Goal: Communication & Community: Answer question/provide support

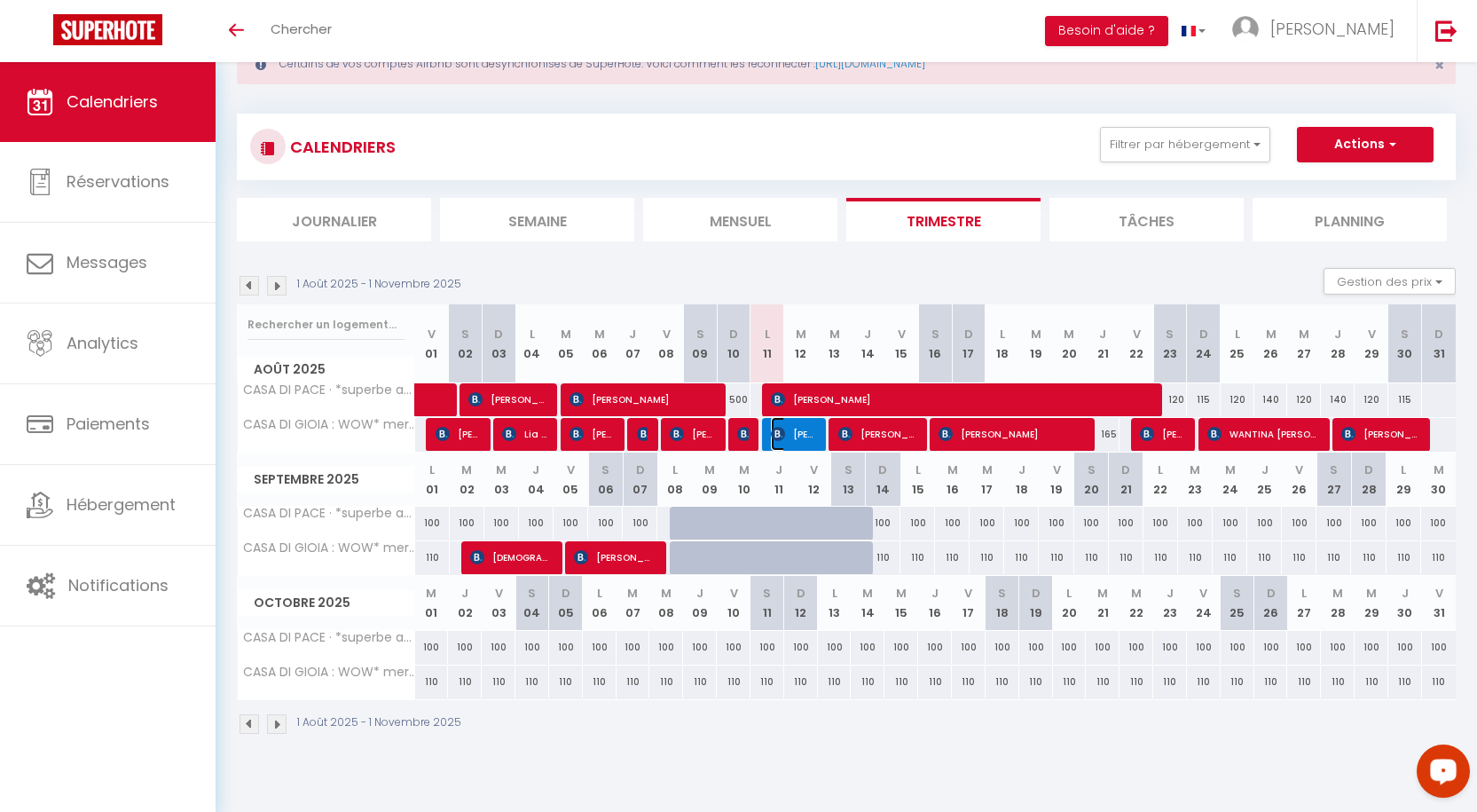
click at [783, 437] on img at bounding box center [777, 433] width 14 height 14
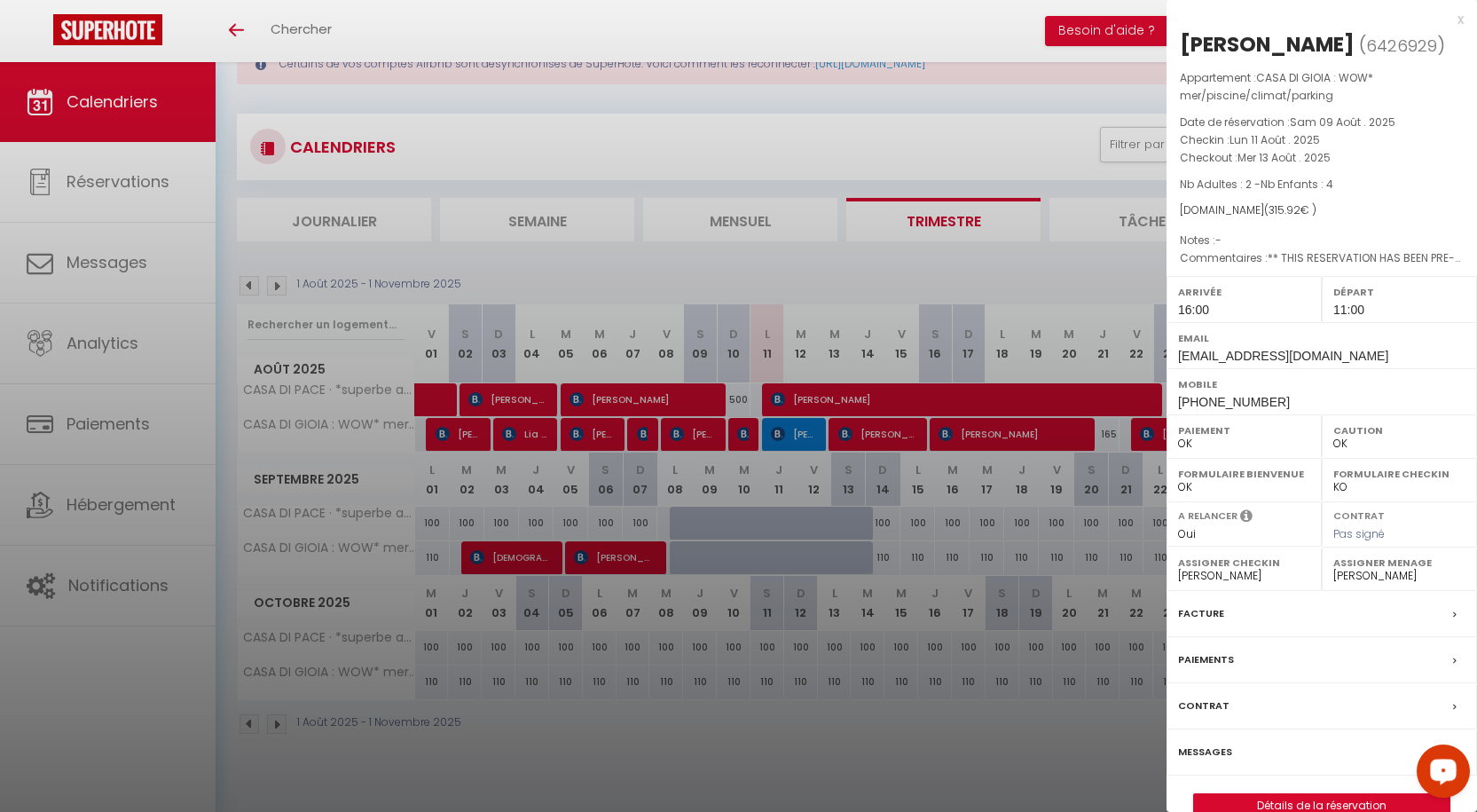
click at [1460, 21] on div "x" at bounding box center [1315, 19] width 297 height 22
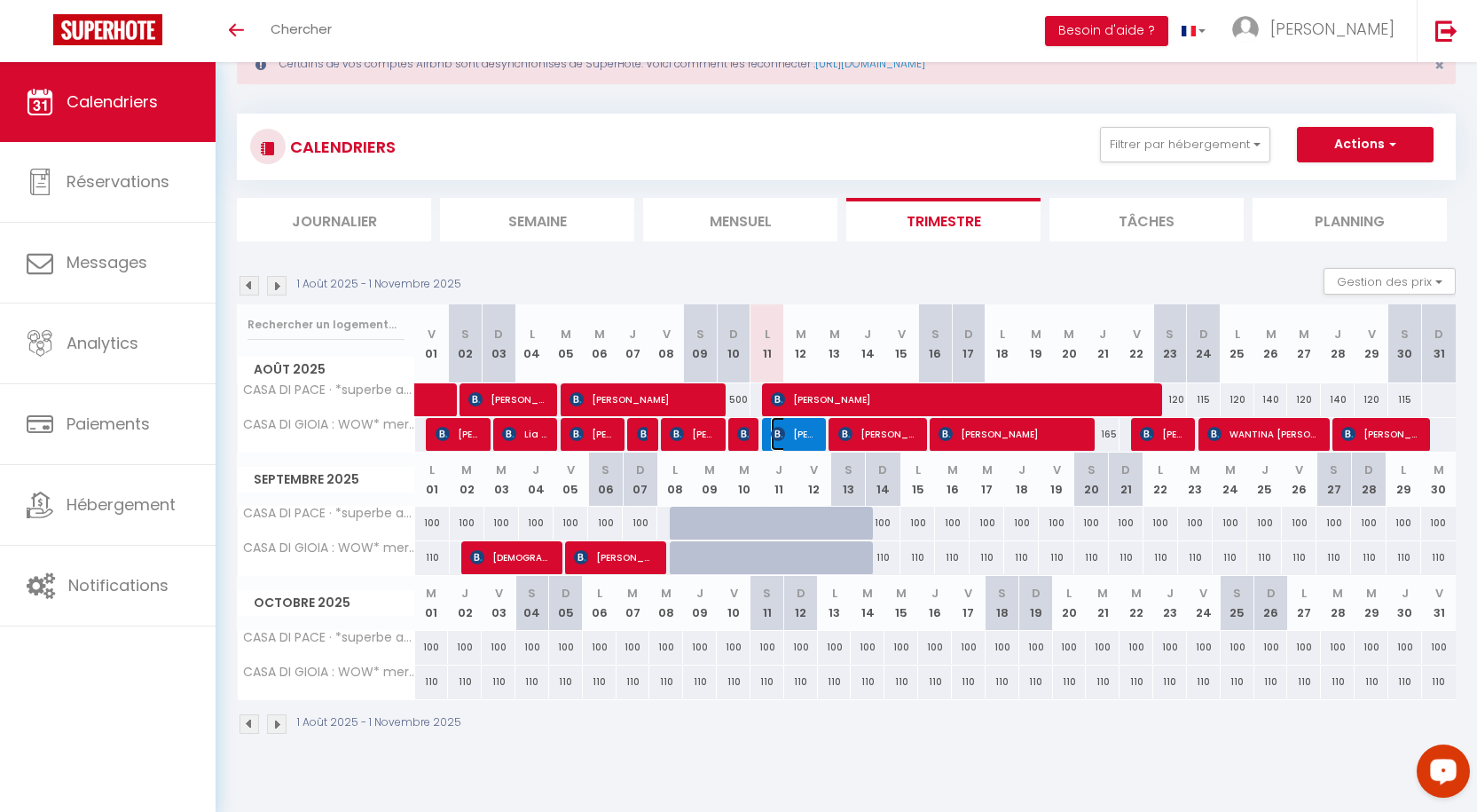
click at [793, 437] on span "[PERSON_NAME]" at bounding box center [793, 434] width 45 height 34
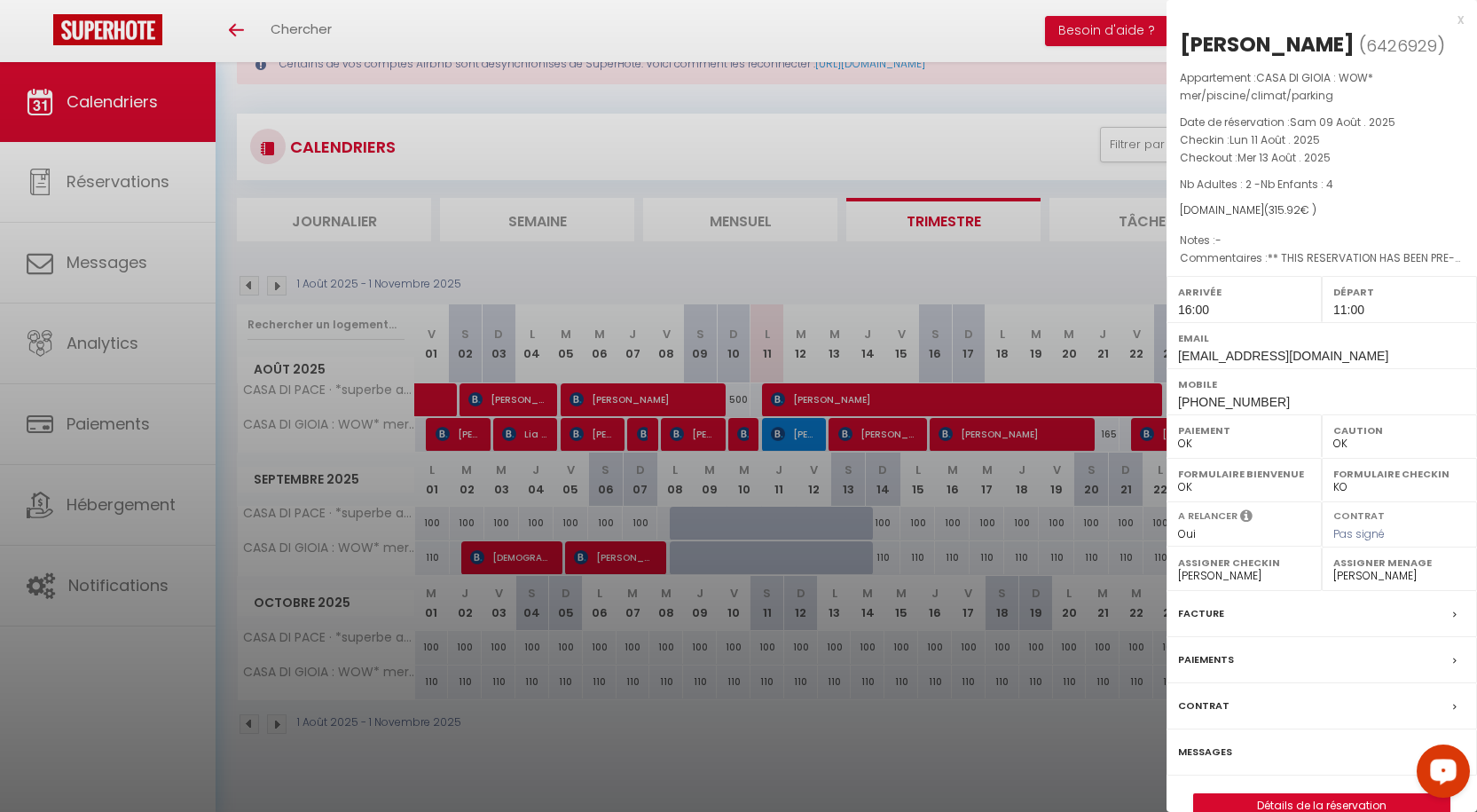
click at [1204, 761] on label "Messages" at bounding box center [1205, 752] width 54 height 19
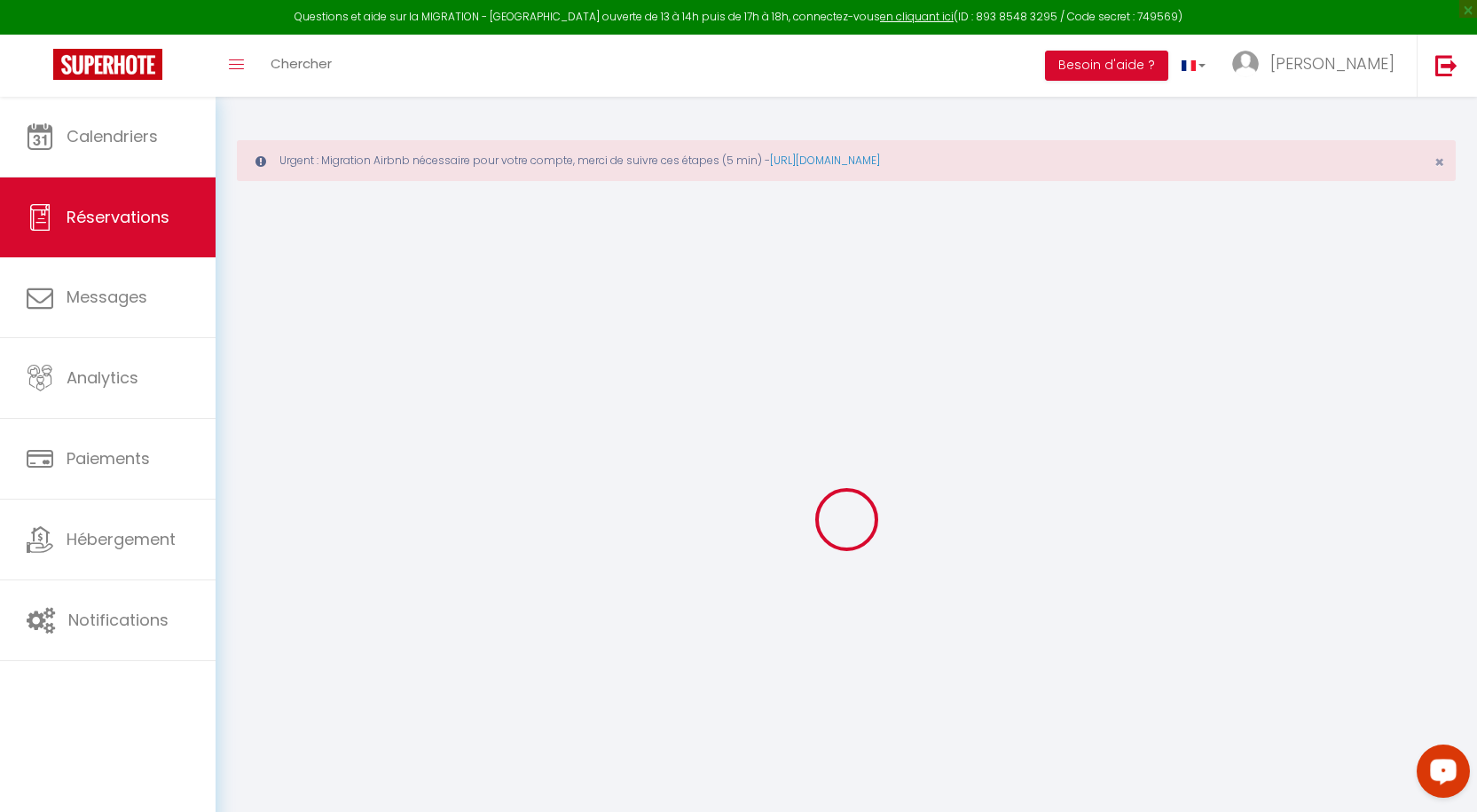
select select
checkbox input "false"
type textarea "** THIS RESERVATION HAS BEEN PRE-PAID ** BOOKING NOTE : Payment charge is EUR 4…"
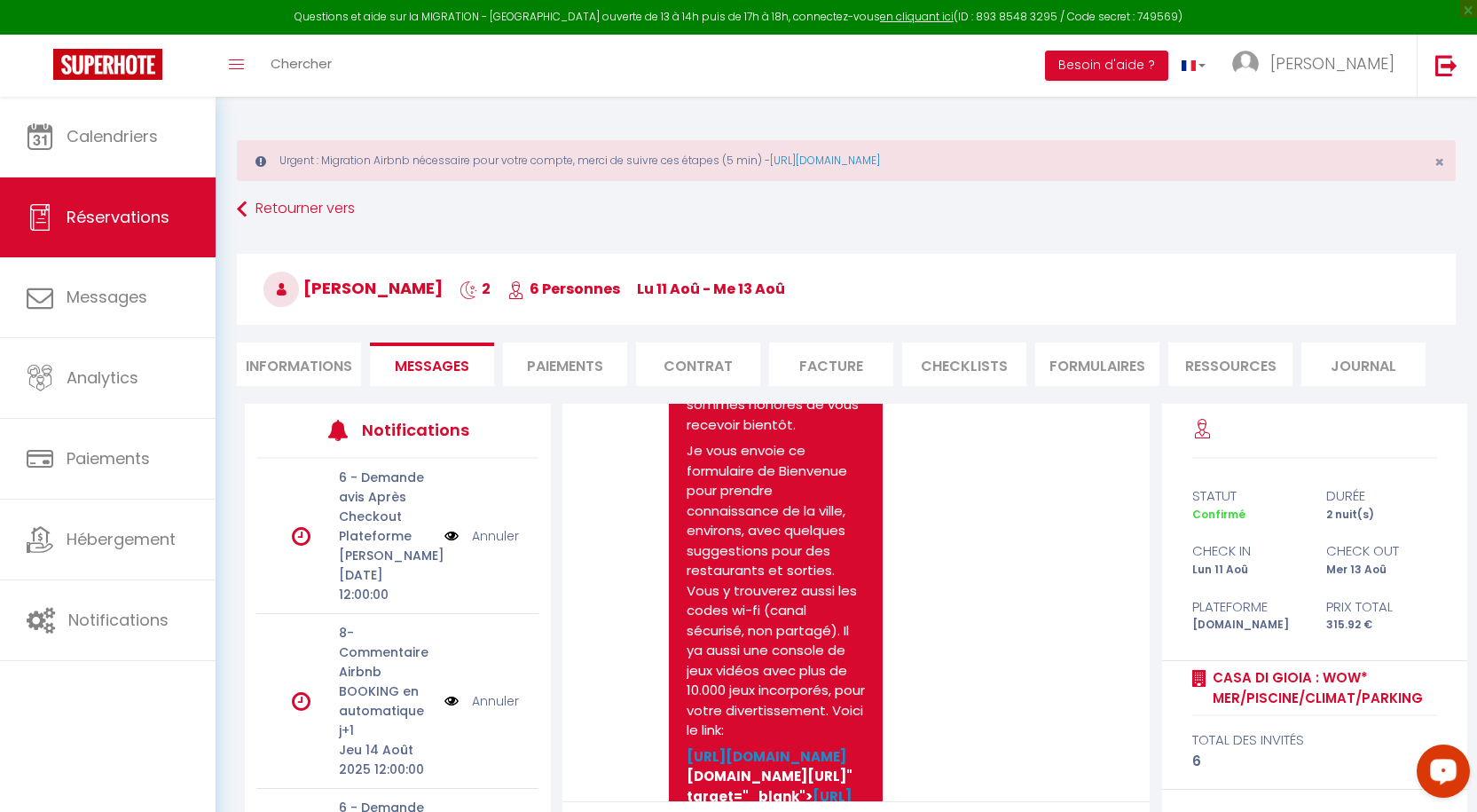
scroll to position [3718, 0]
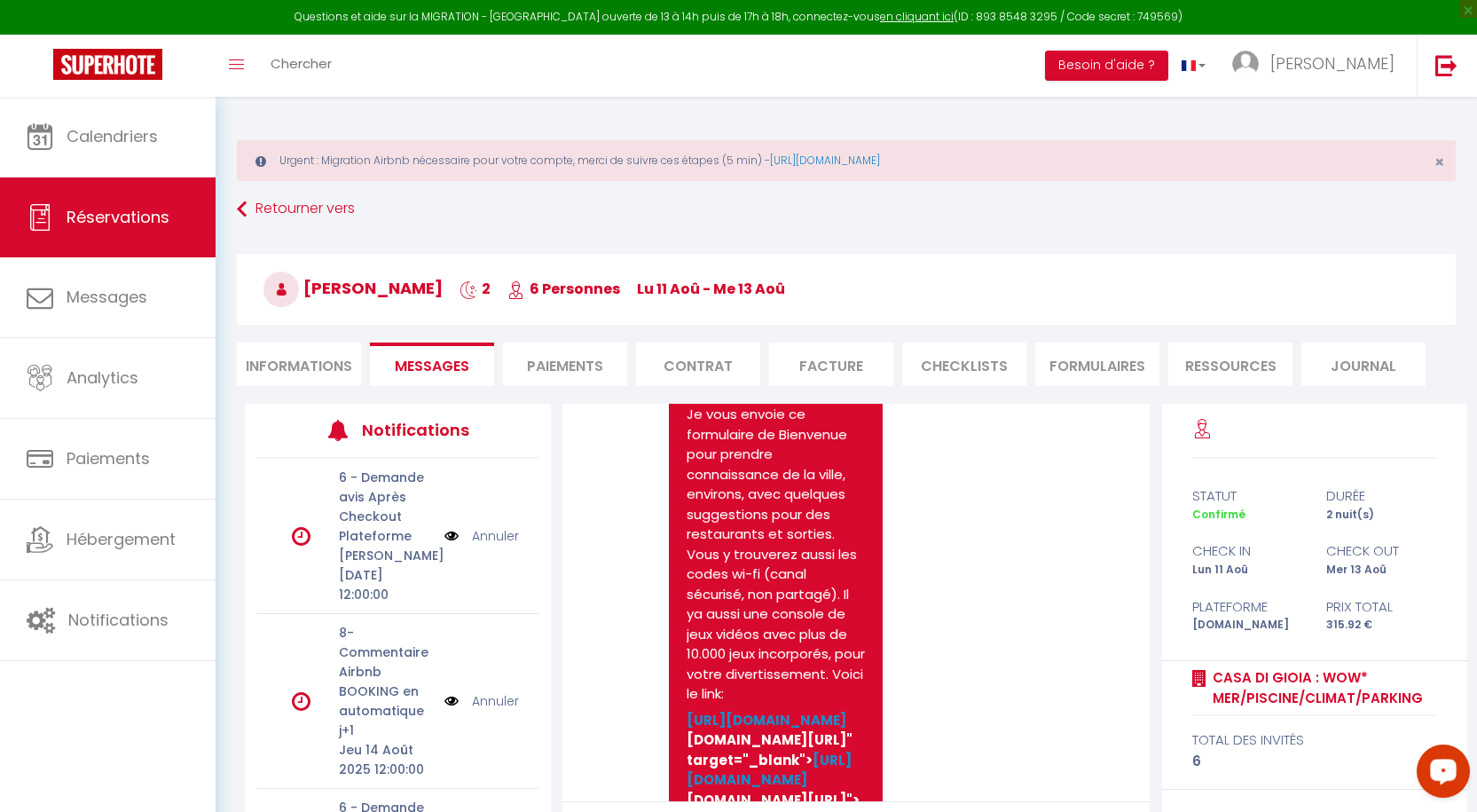
drag, startPoint x: 688, startPoint y: 444, endPoint x: 838, endPoint y: 576, distance: 199.8
click at [822, 162] on p "Vous pourrez récupérer les clés à partir de 15h00. Les clés doivent être rendue…" at bounding box center [776, 72] width 178 height 180
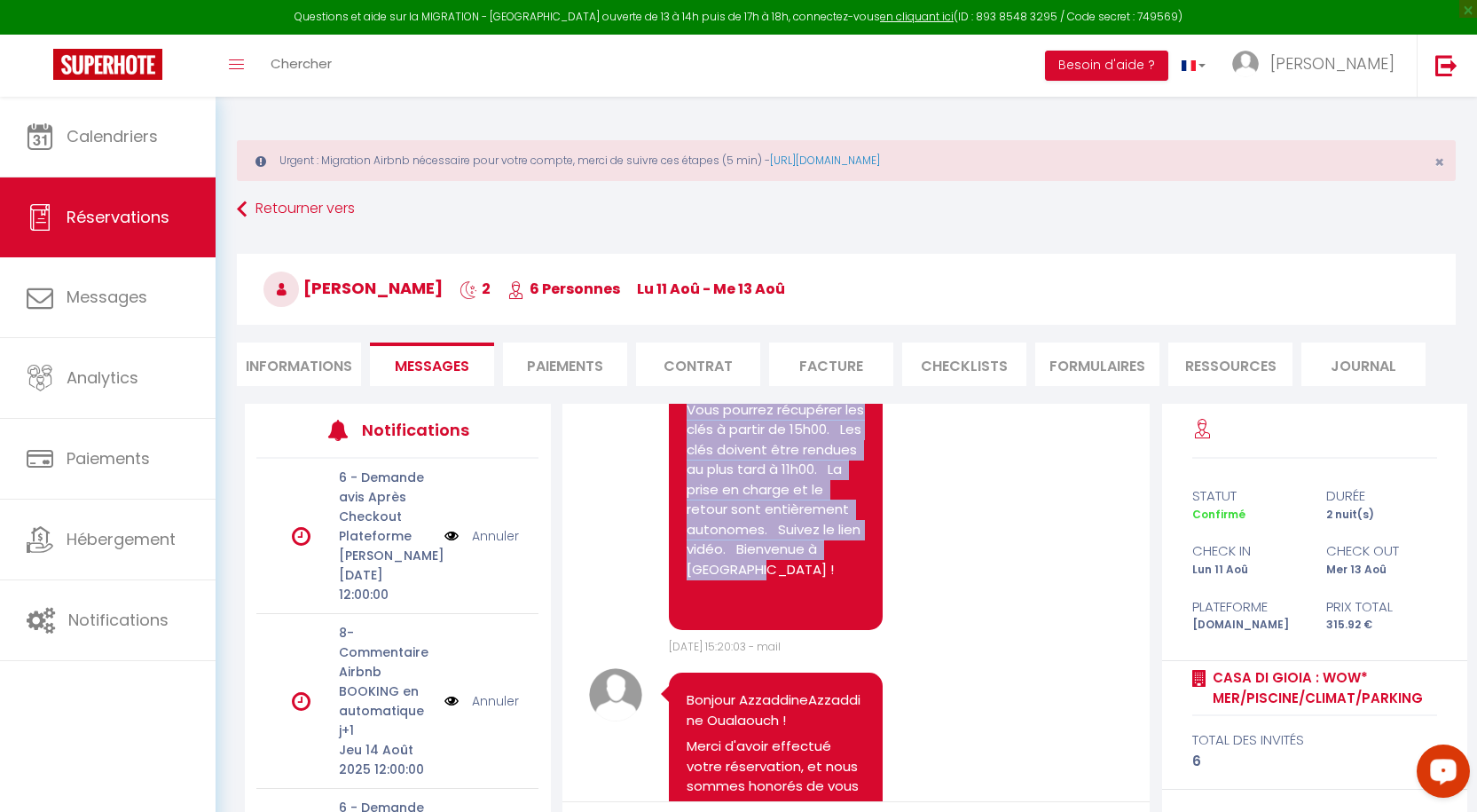
scroll to position [3241, 0]
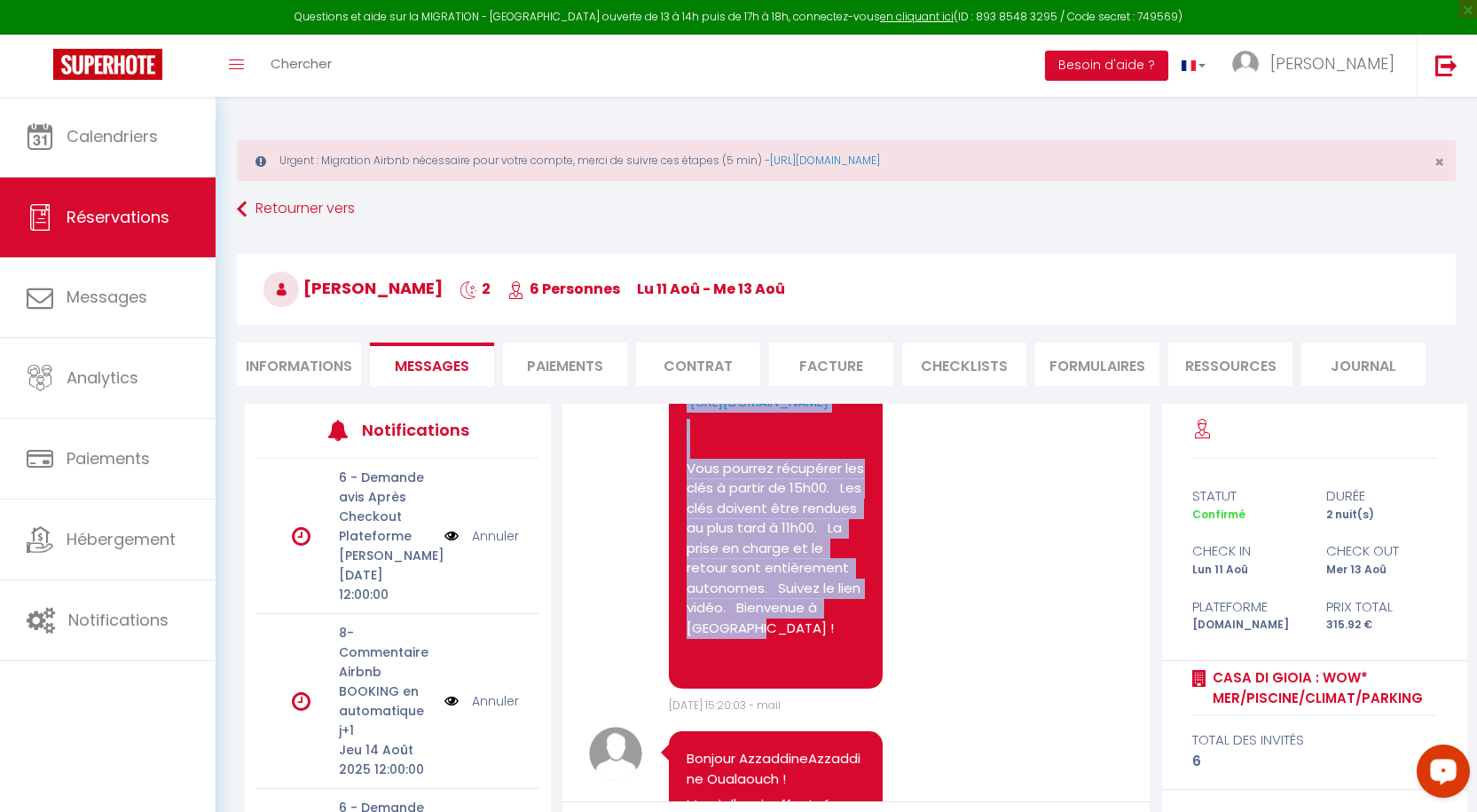
drag, startPoint x: 845, startPoint y: 577, endPoint x: 686, endPoint y: 440, distance: 209.9
click at [686, 440] on pre "Bonjour / [PERSON_NAME], concernant votre séjour dans l' appartement 141 du [GE…" at bounding box center [776, 372] width 178 height 596
copy pre "Bonjour / [PERSON_NAME], concernant votre séjour dans l' appartement 141 du [GE…"
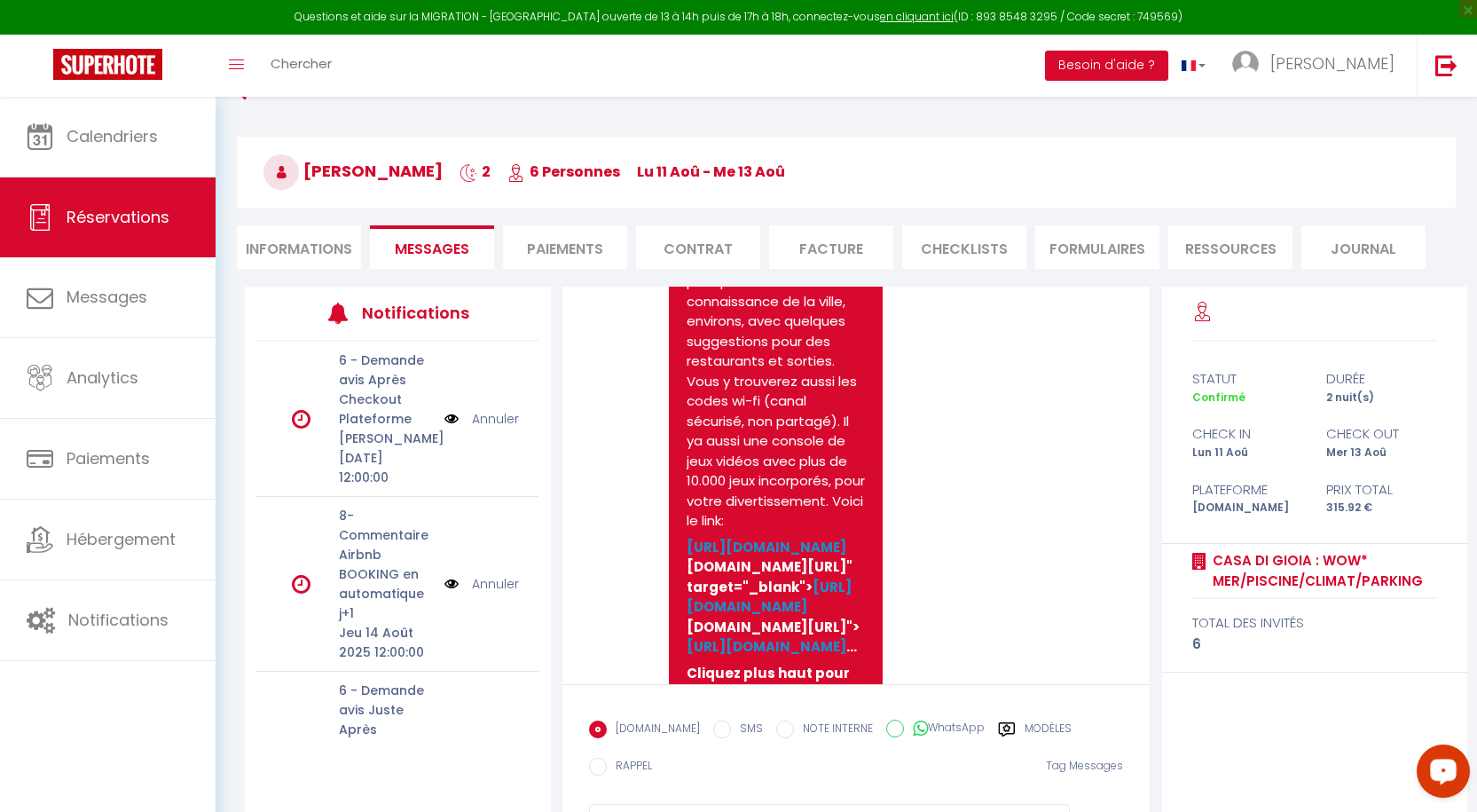
scroll to position [205, 0]
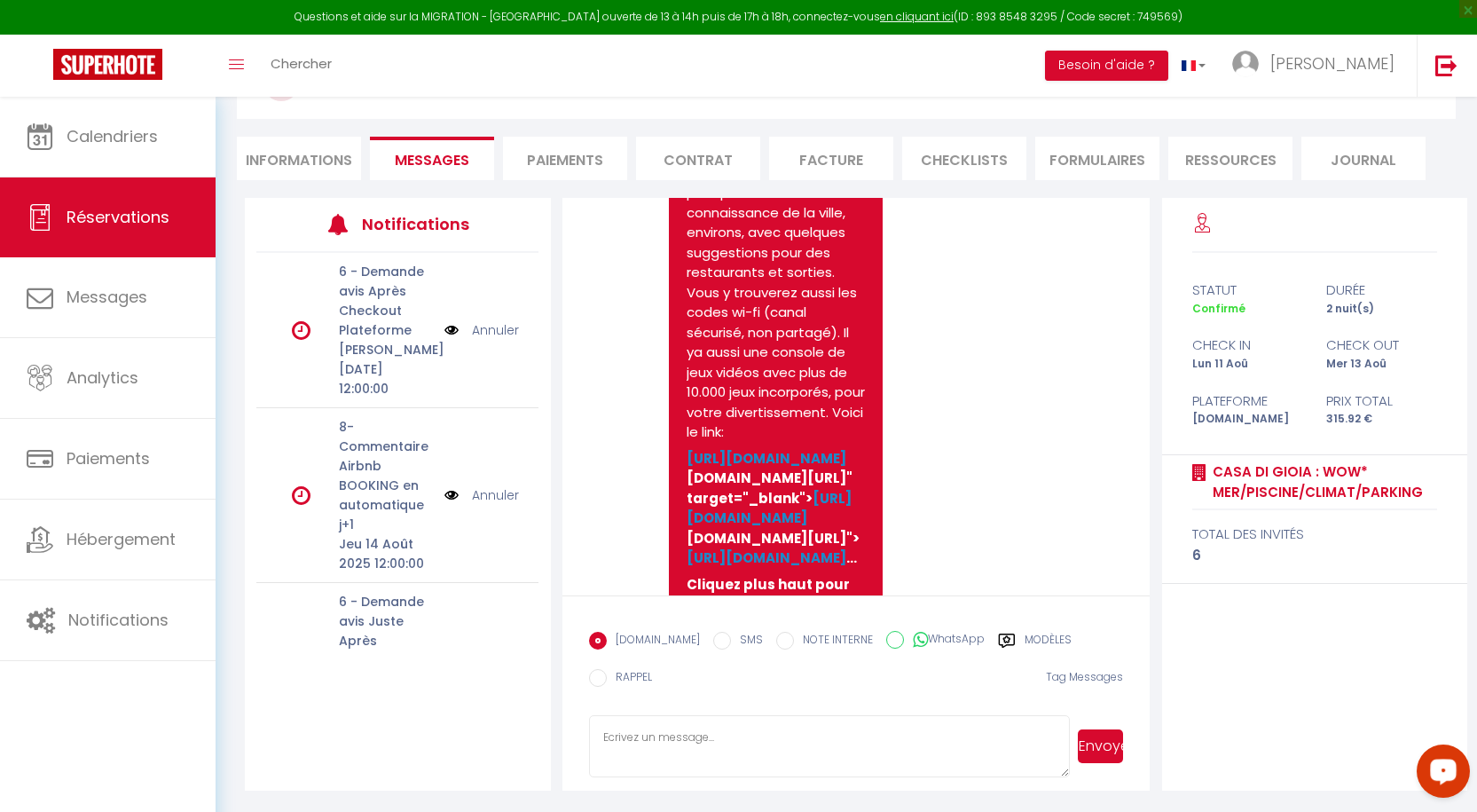
click at [657, 740] on textarea at bounding box center [830, 746] width 482 height 62
paste textarea "Bonjour / [PERSON_NAME], concernant votre séjour dans l' appartement 141 du [GE…"
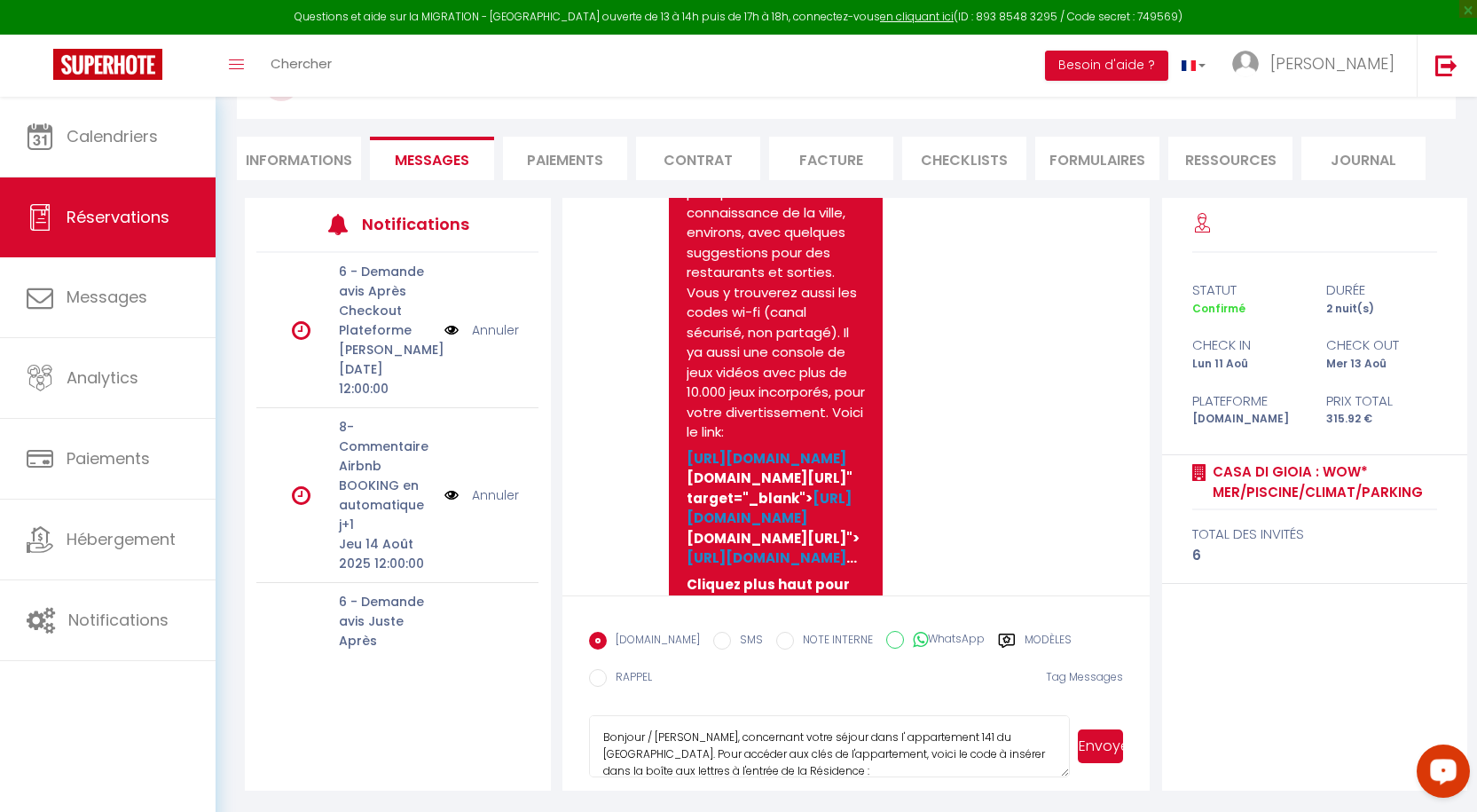
scroll to position [236, 0]
type textarea "Bonjour / [PERSON_NAME], concernant votre séjour dans l' appartement 141 du [GE…"
click at [1094, 746] on button "Envoyer" at bounding box center [1100, 746] width 45 height 34
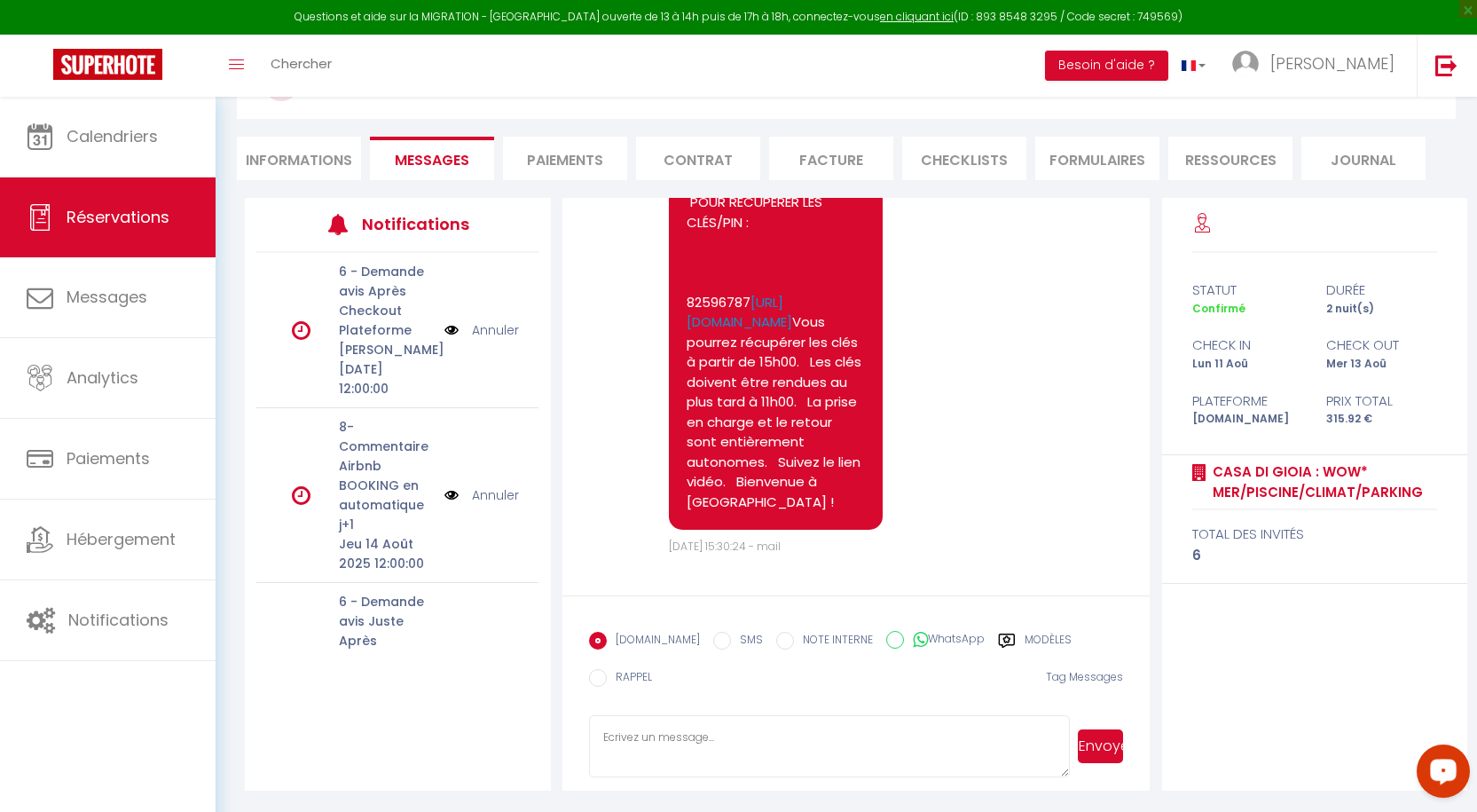
scroll to position [11091, 0]
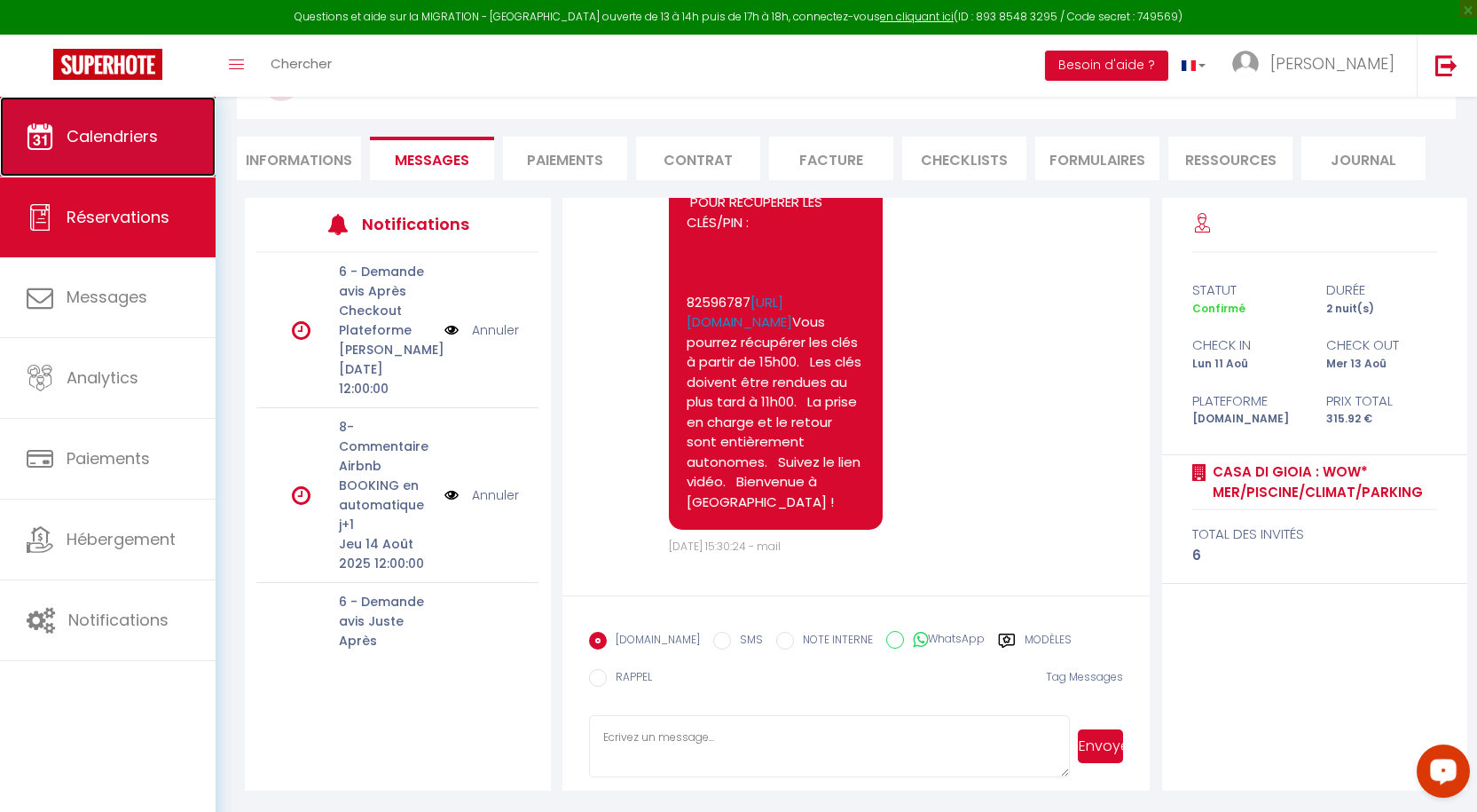
click at [89, 140] on span "Calendriers" at bounding box center [112, 136] width 91 height 23
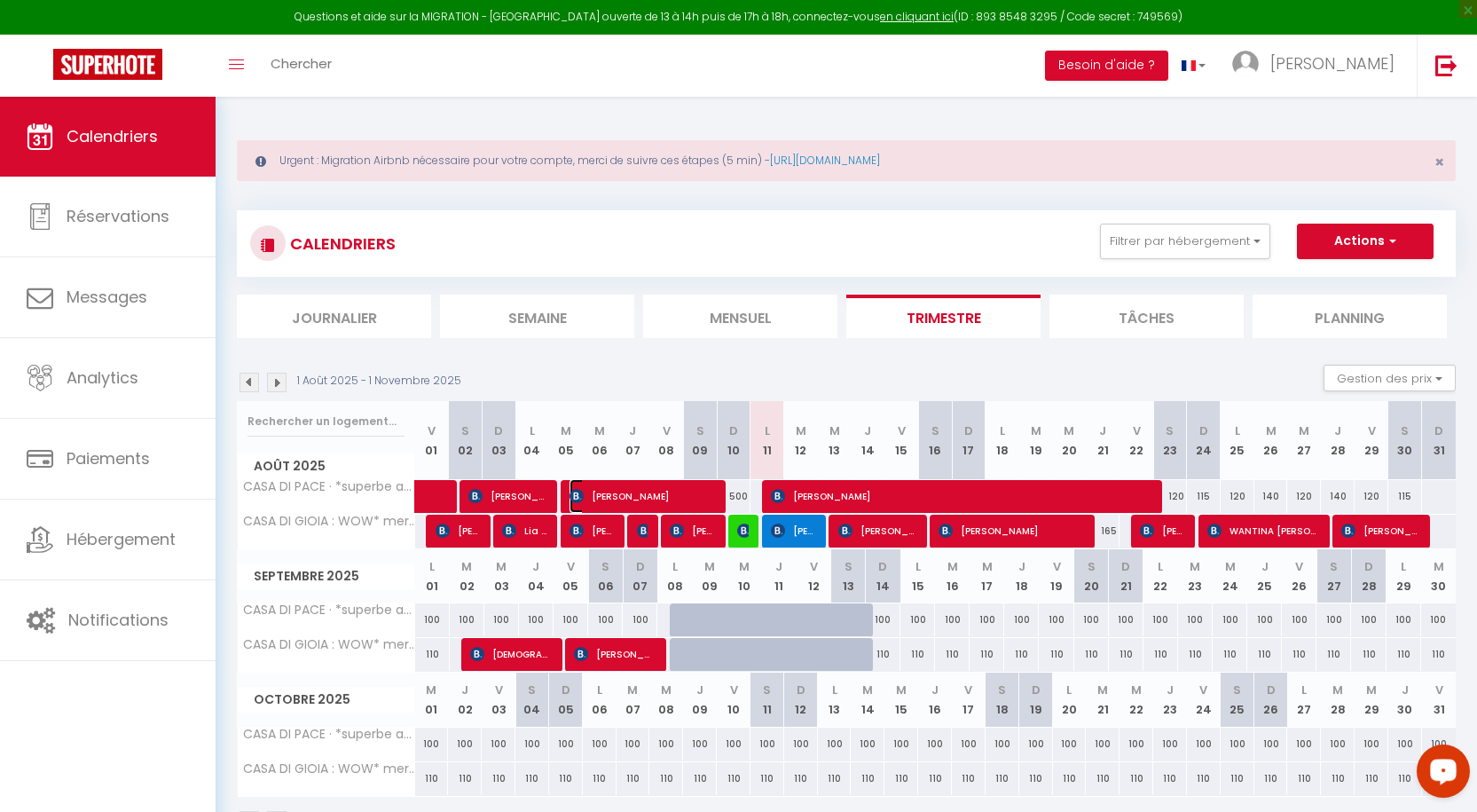
click at [616, 498] on span "[PERSON_NAME]" at bounding box center [642, 496] width 146 height 34
select select "OK"
select select "KO"
select select "1"
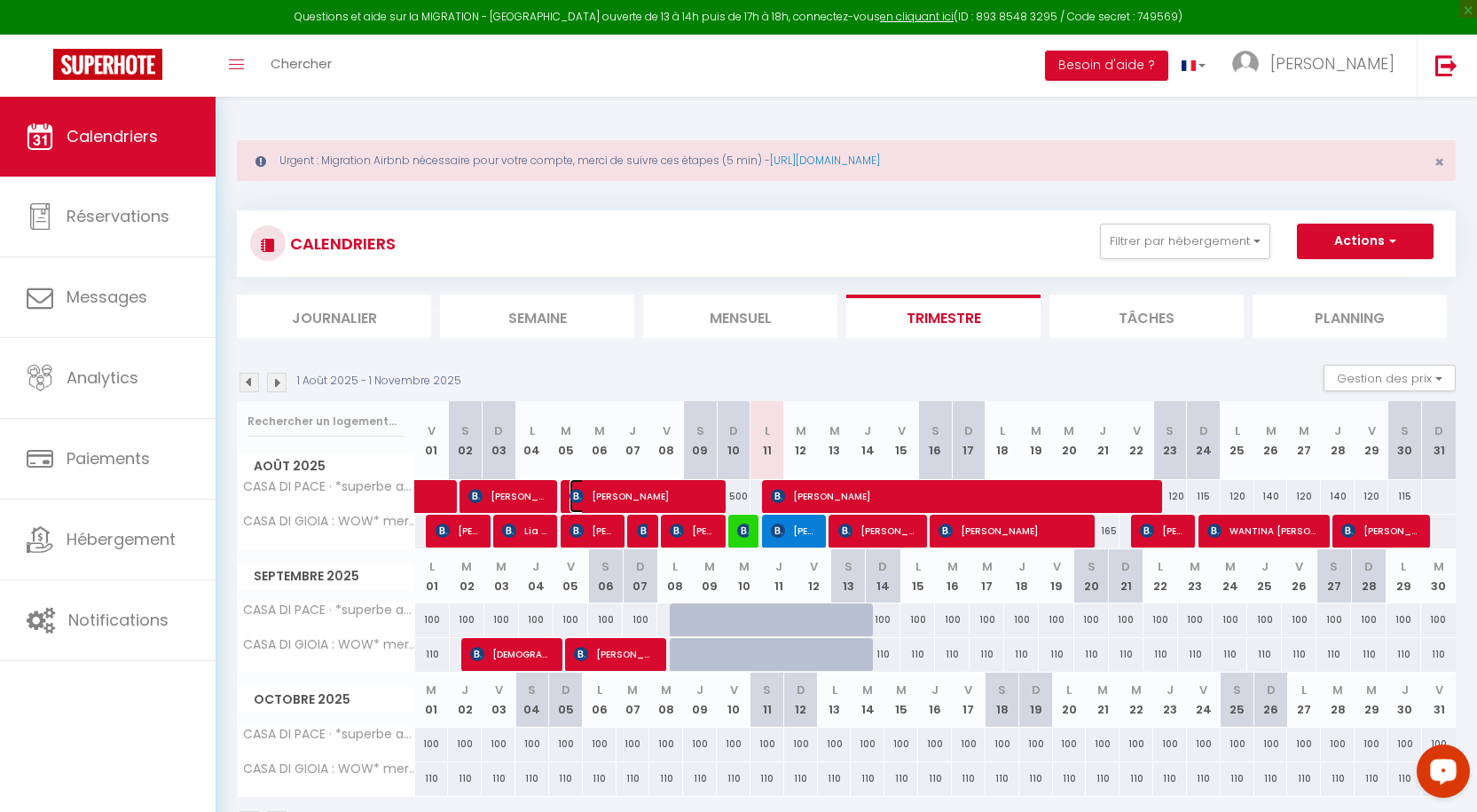
select select "1"
select select
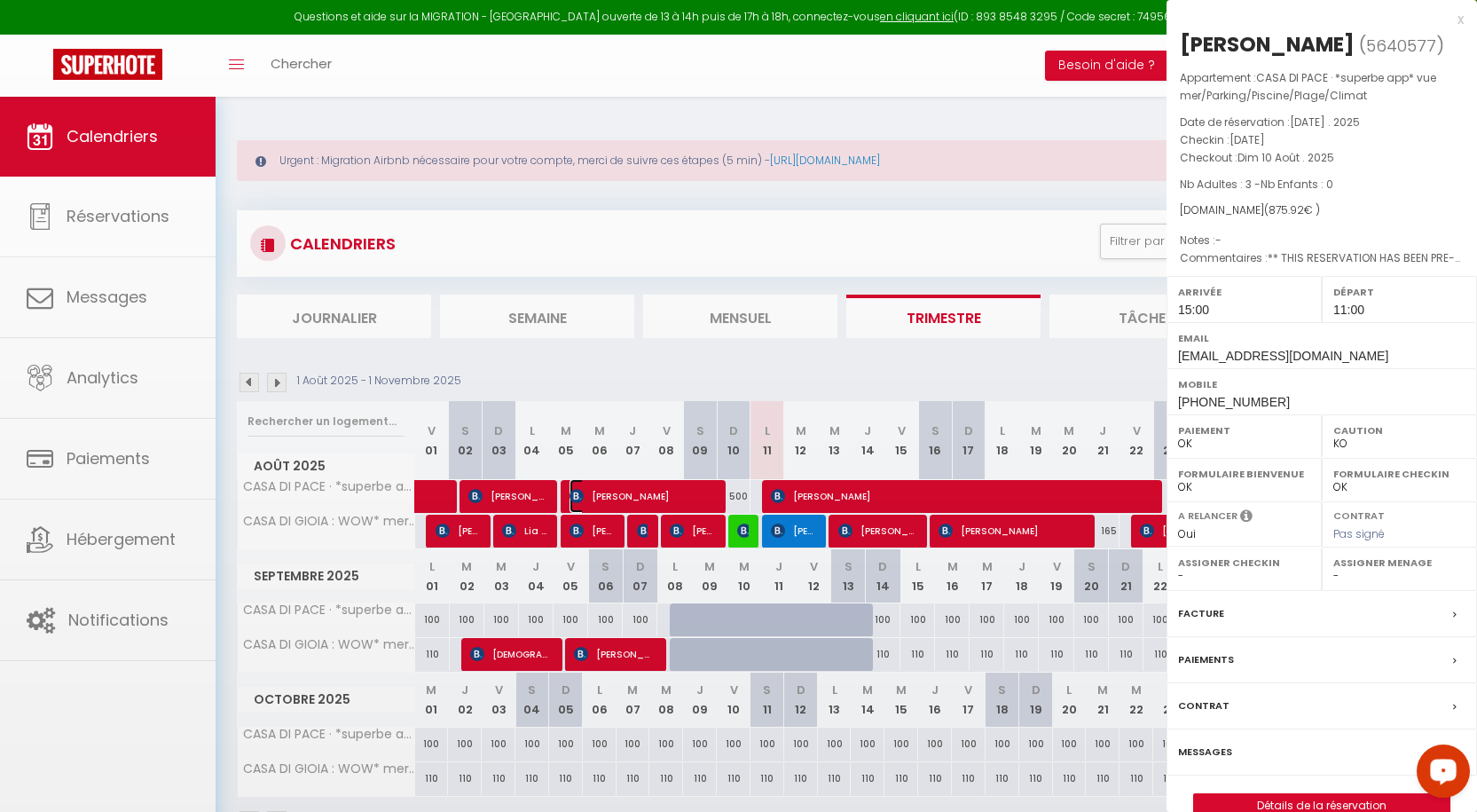
select select "12372"
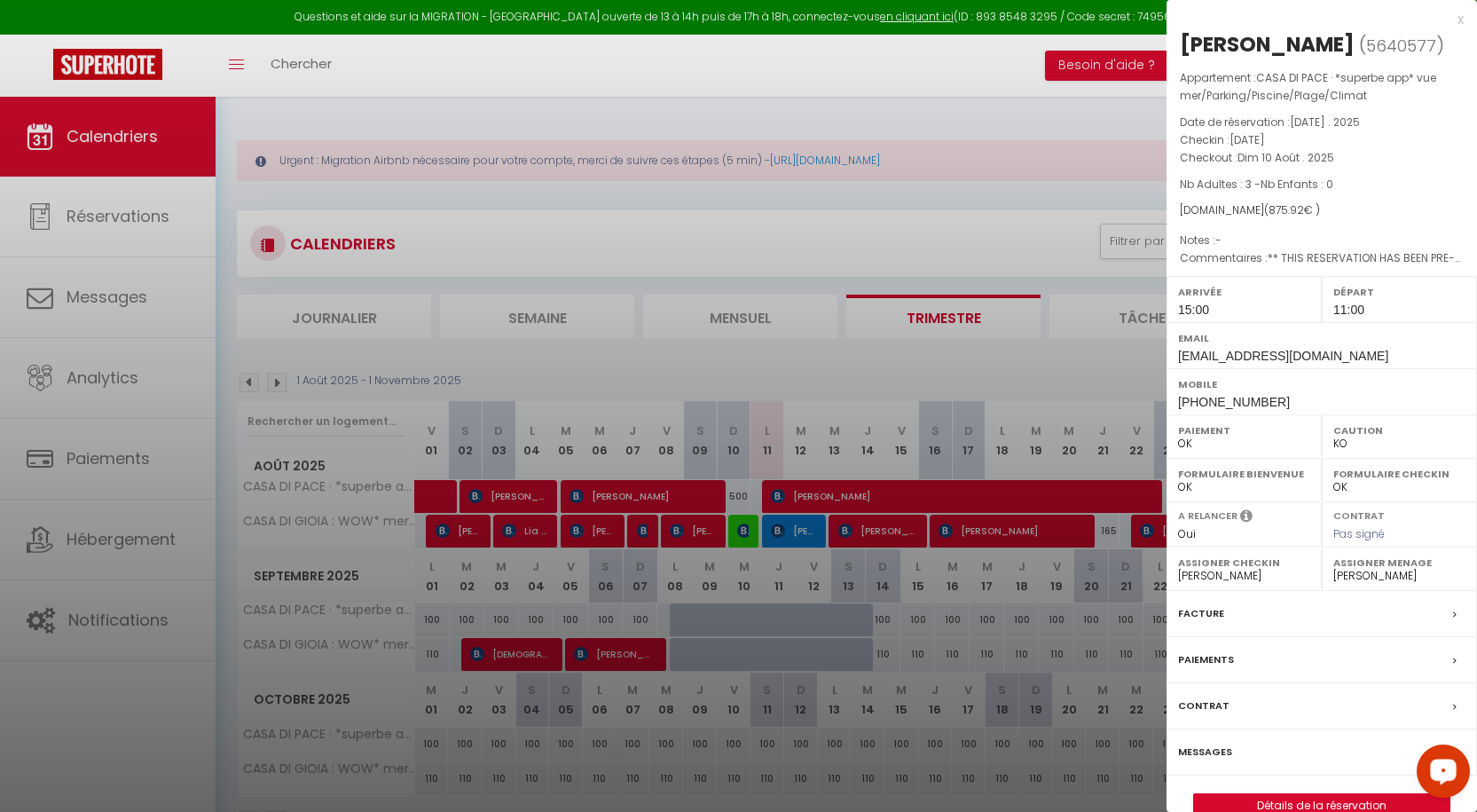
click at [1220, 756] on label "Messages" at bounding box center [1205, 752] width 54 height 19
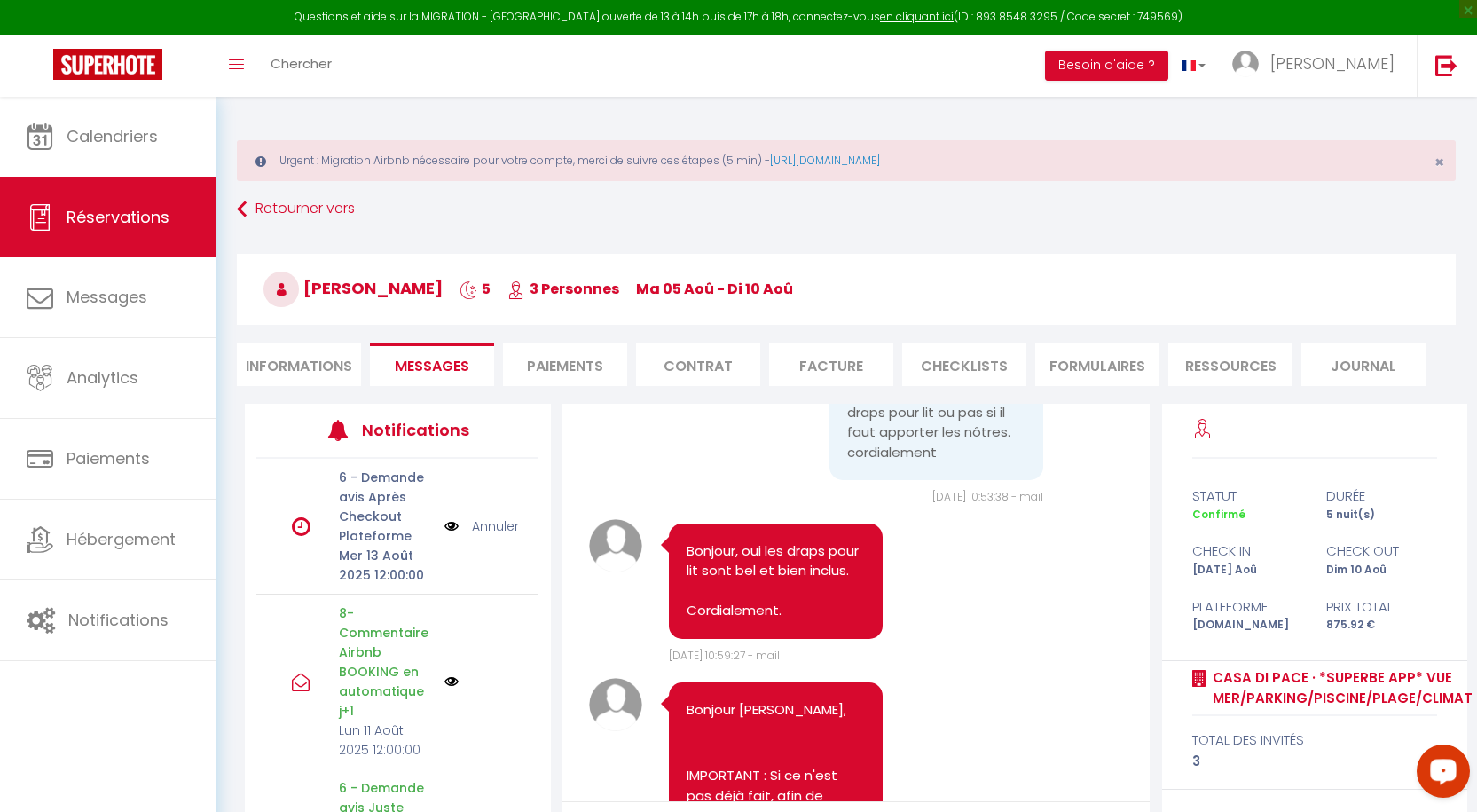
scroll to position [11072, 0]
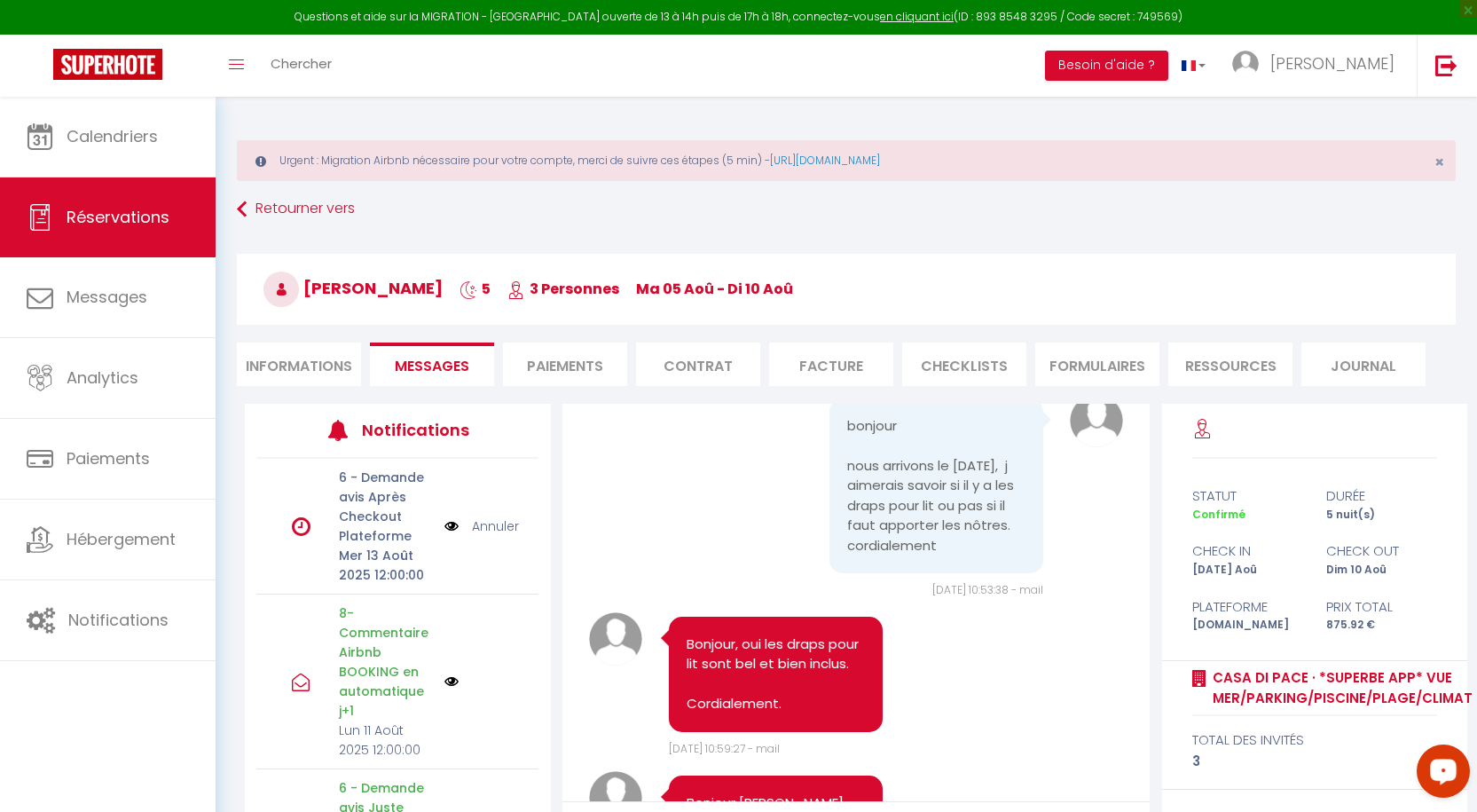
drag, startPoint x: 845, startPoint y: 729, endPoint x: 680, endPoint y: 675, distance: 173.6
click at [680, 354] on div "Bonjour / [PERSON_NAME], concernant votre séjour dans l' appartement 397 du [GE…" at bounding box center [776, 19] width 214 height 671
copy pre "Bonjour / [PERSON_NAME], concernant votre séjour dans l' appartement 397 du [GE…"
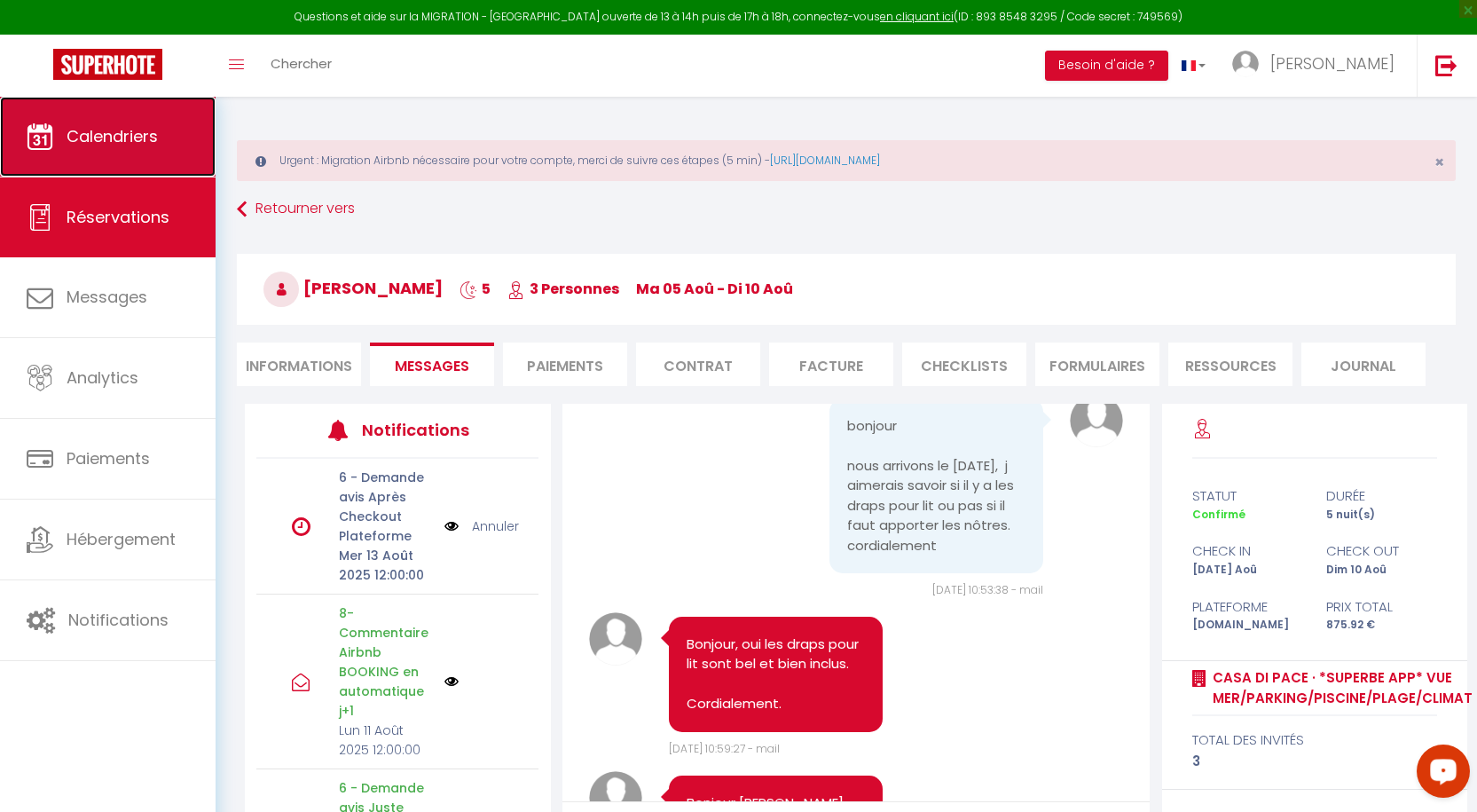
click at [113, 138] on span "Calendriers" at bounding box center [112, 136] width 91 height 23
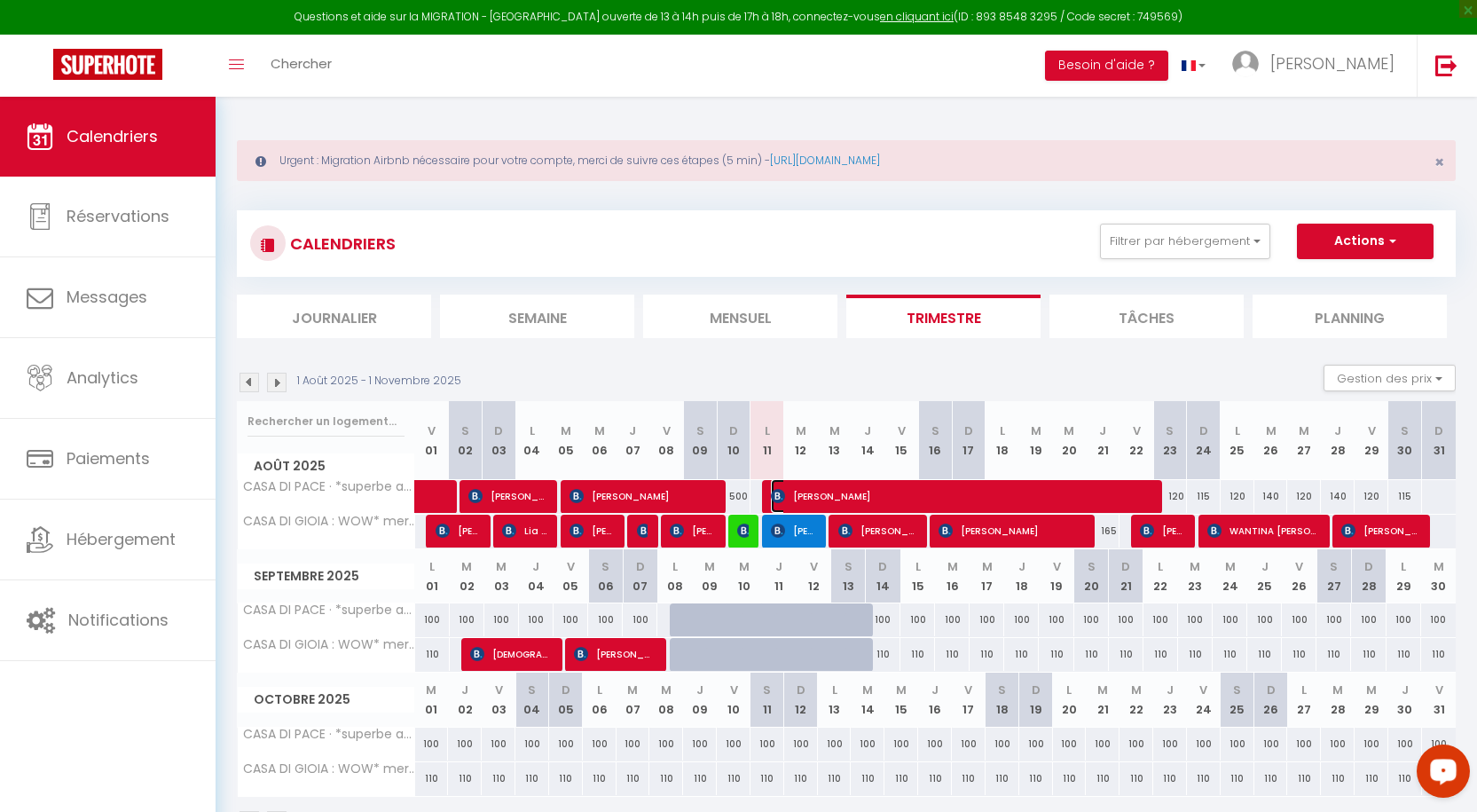
click at [789, 497] on span "[PERSON_NAME]" at bounding box center [962, 496] width 383 height 34
select select "OK"
select select "KO"
select select "1"
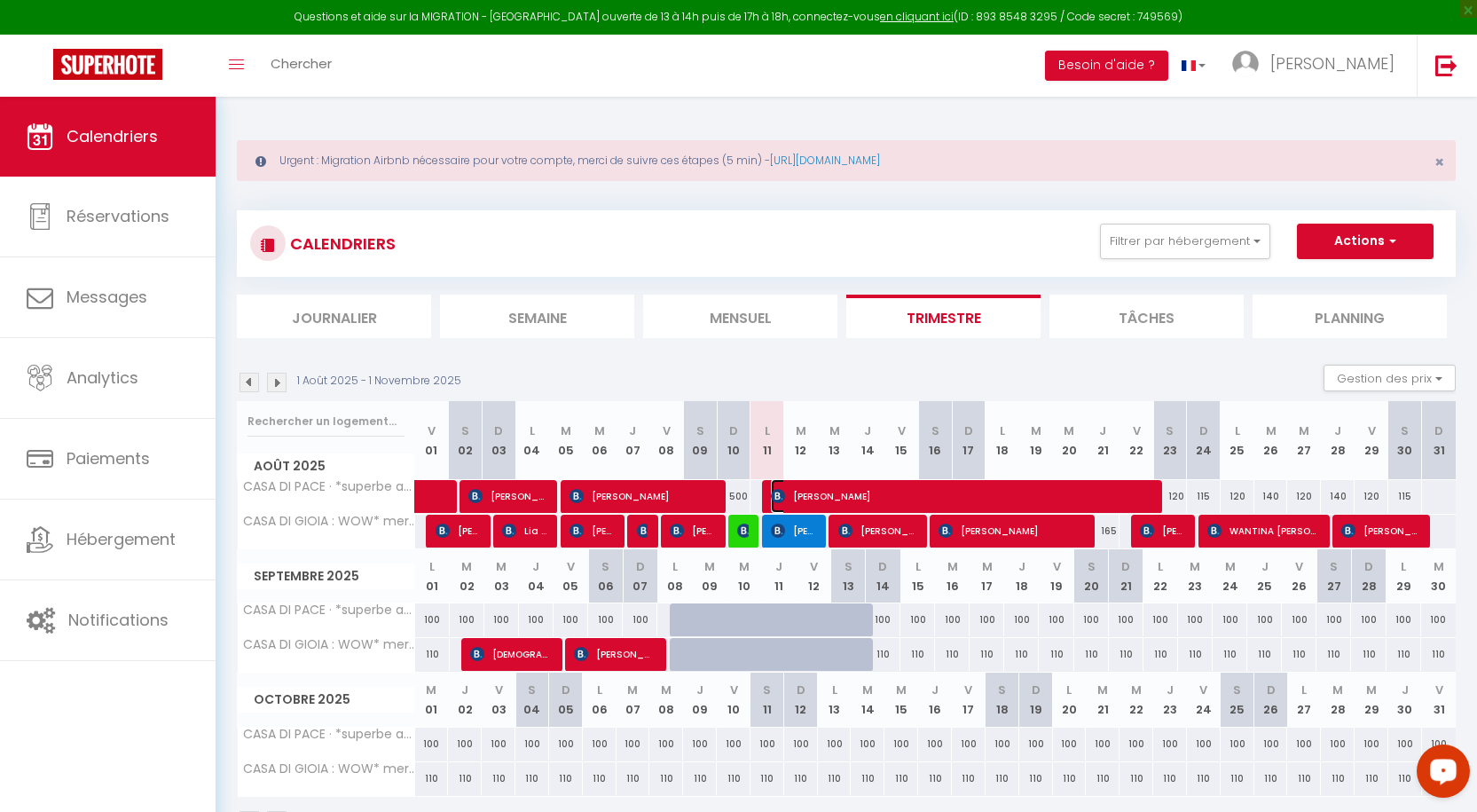
select select "1"
select select
select select "12372"
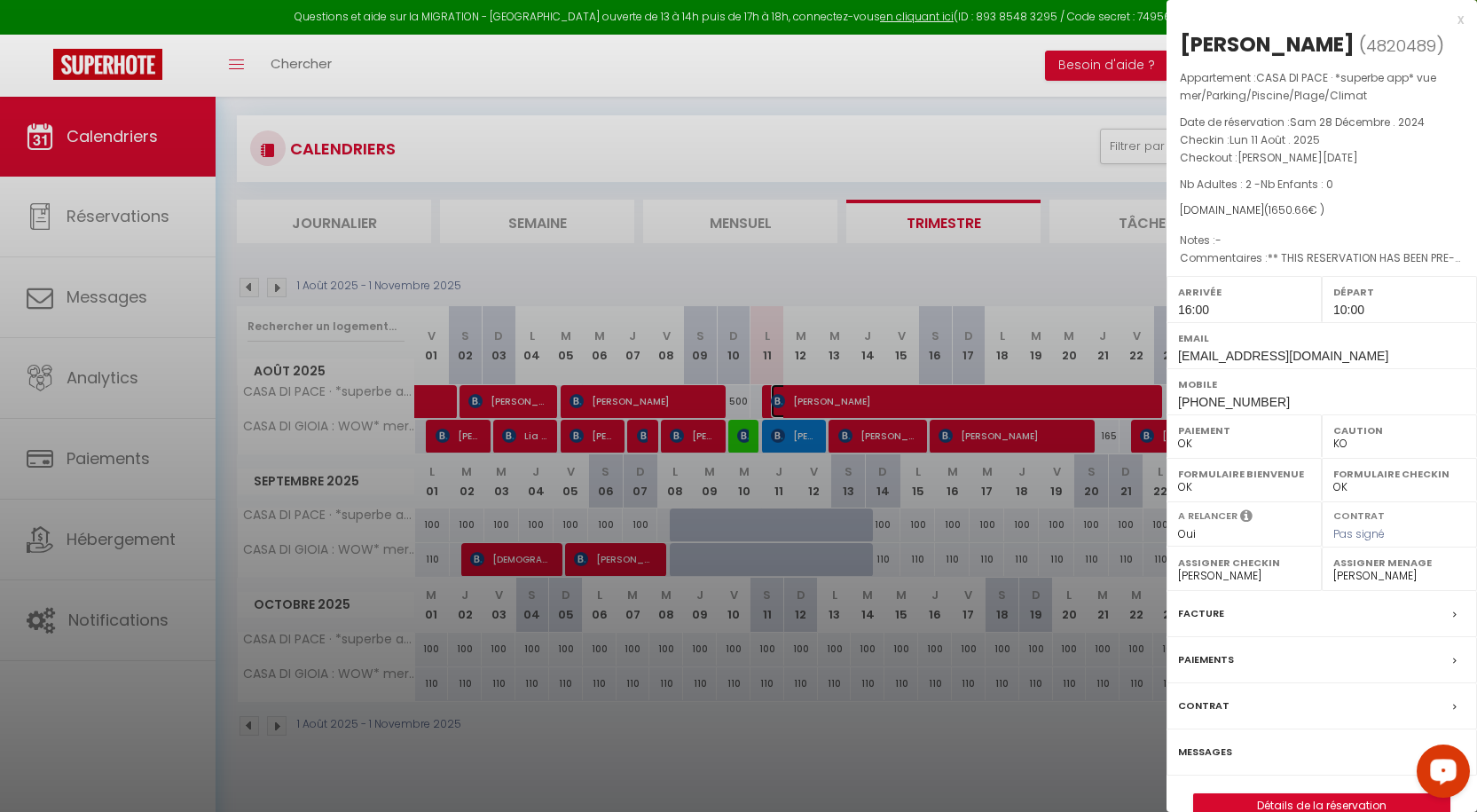
scroll to position [97, 0]
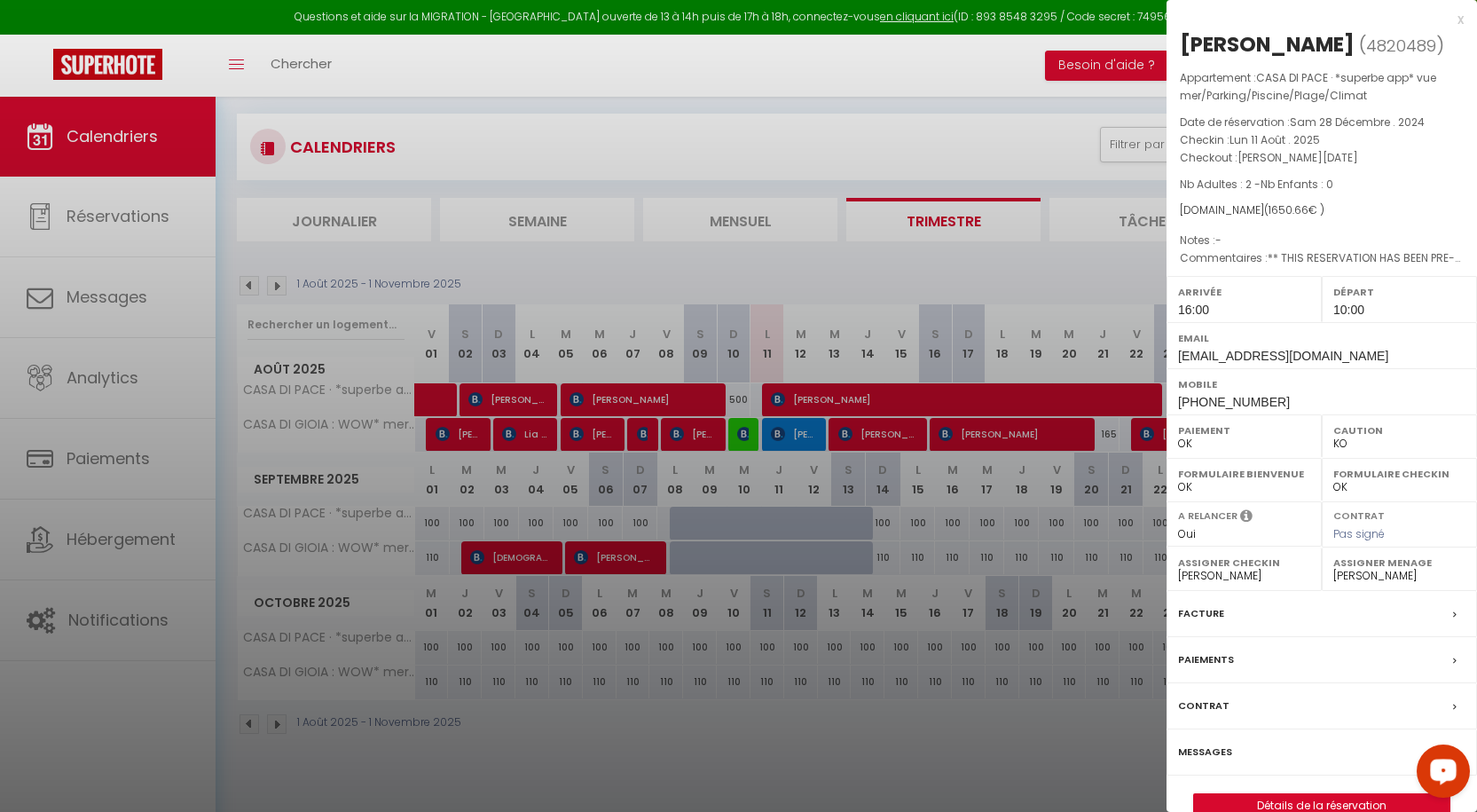
click at [1228, 745] on label "Messages" at bounding box center [1205, 752] width 54 height 19
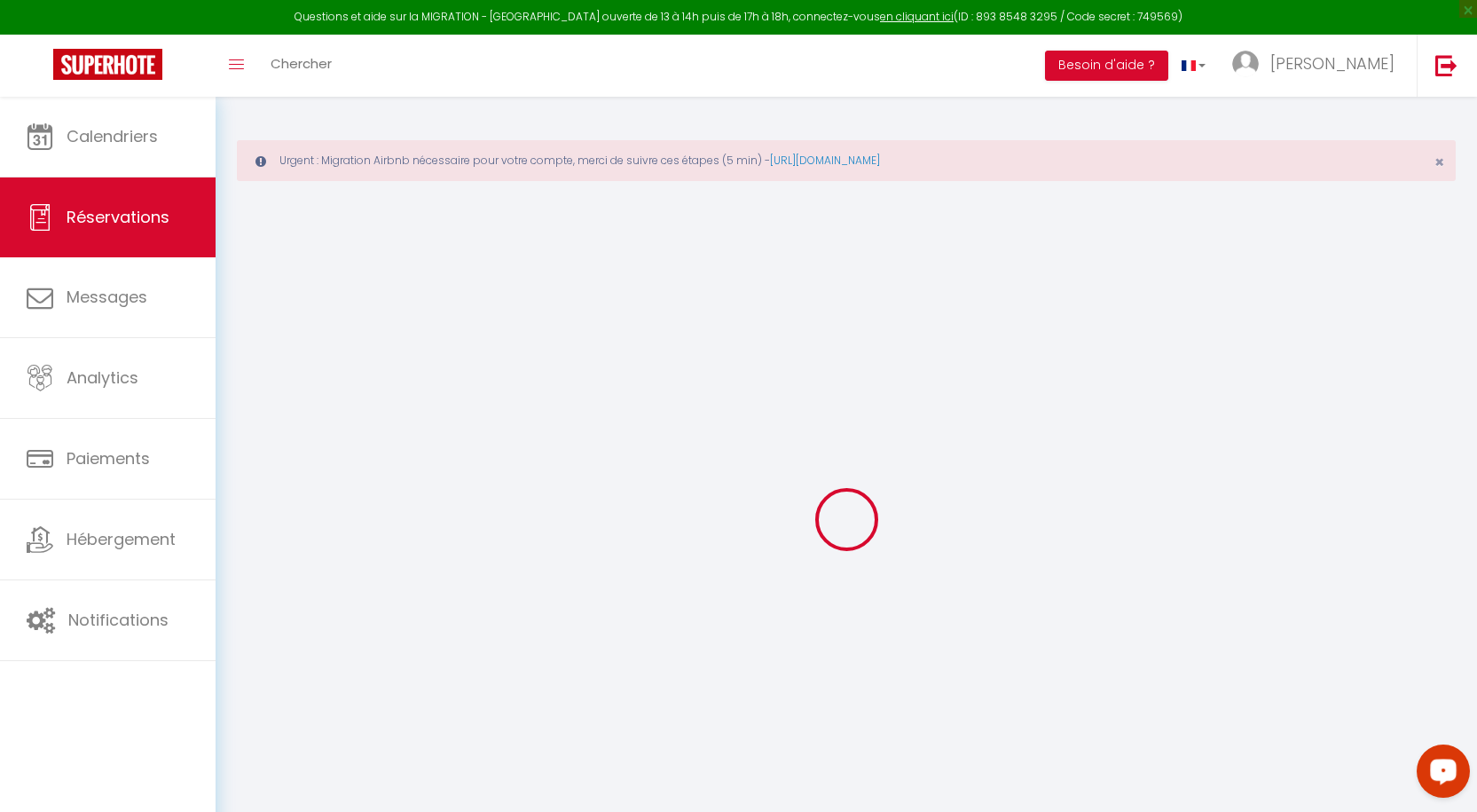
select select
checkbox input "false"
select select
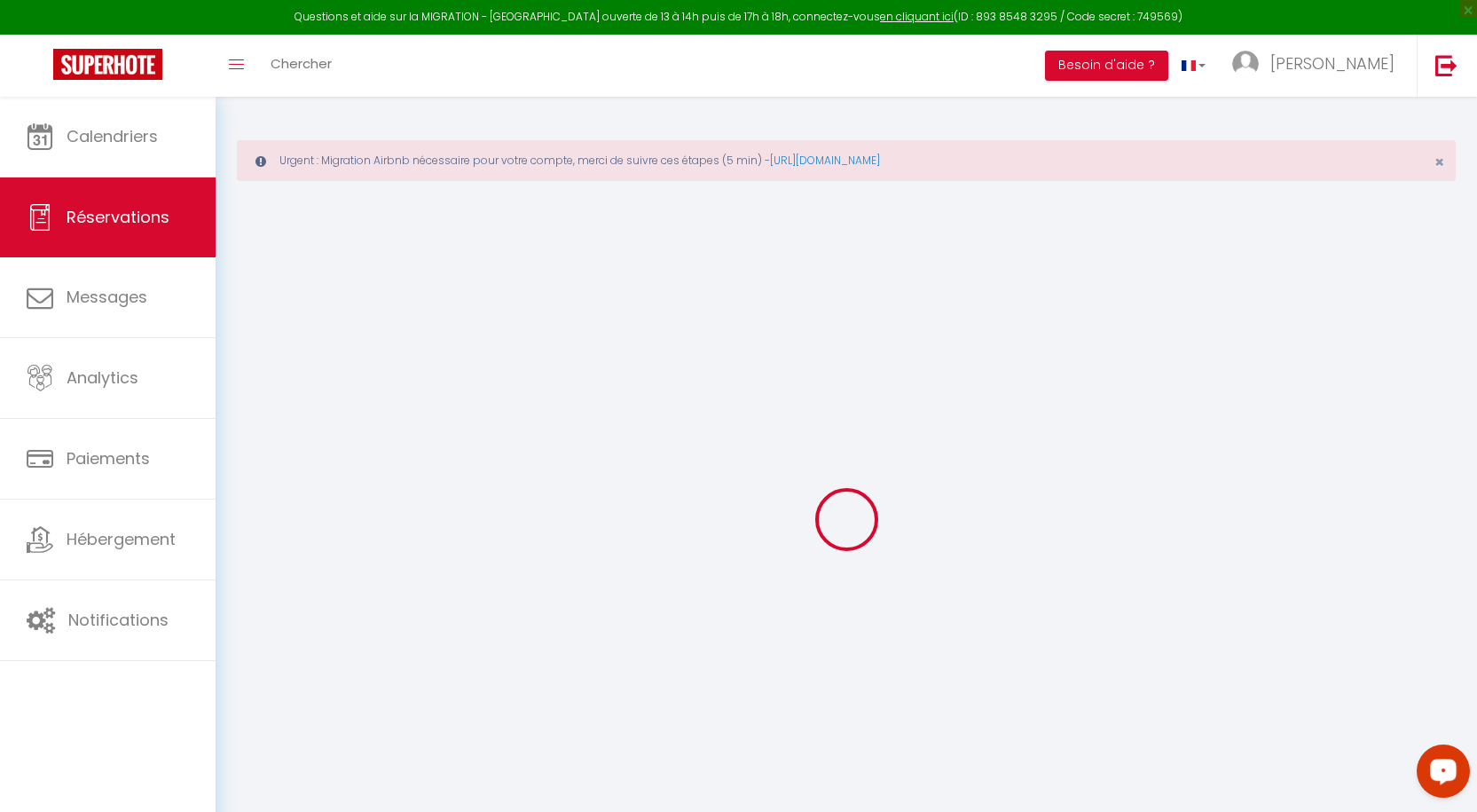
checkbox input "false"
type textarea "** THIS RESERVATION HAS BEEN PRE-PAID ** You have a booker that would like free…"
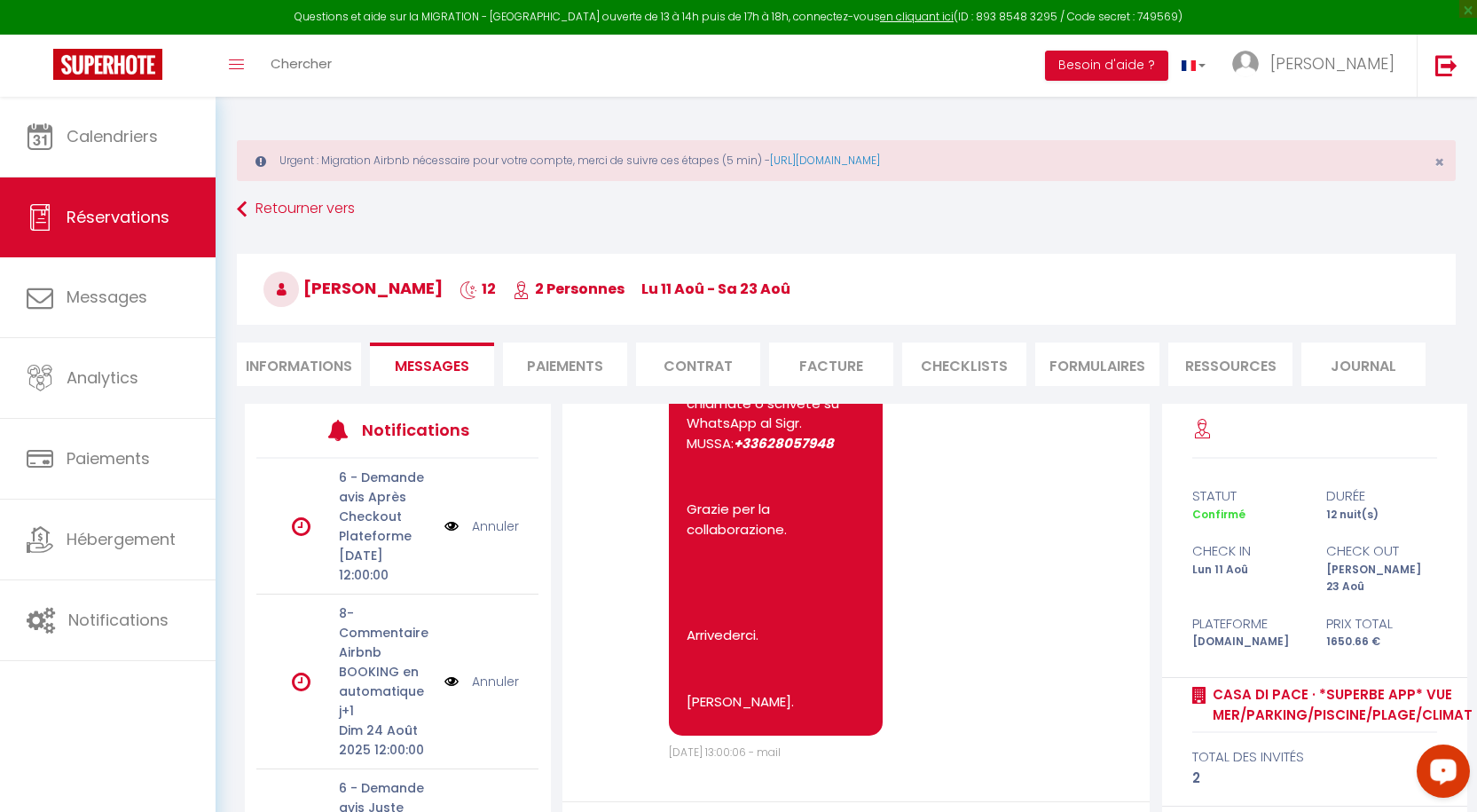
scroll to position [11642, 0]
click at [1334, 236] on div "Retourner vers [GEOGRAPHIC_DATA][PERSON_NAME] 12 2 Personnes lu 11 Aoû - sa 23 …" at bounding box center [846, 298] width 1243 height 210
drag, startPoint x: 1398, startPoint y: 232, endPoint x: 1343, endPoint y: 252, distance: 58.5
click at [1398, 232] on div "Retourner vers [GEOGRAPHIC_DATA][PERSON_NAME] 12 2 Personnes lu 11 Aoû - sa 23 …" at bounding box center [846, 298] width 1243 height 210
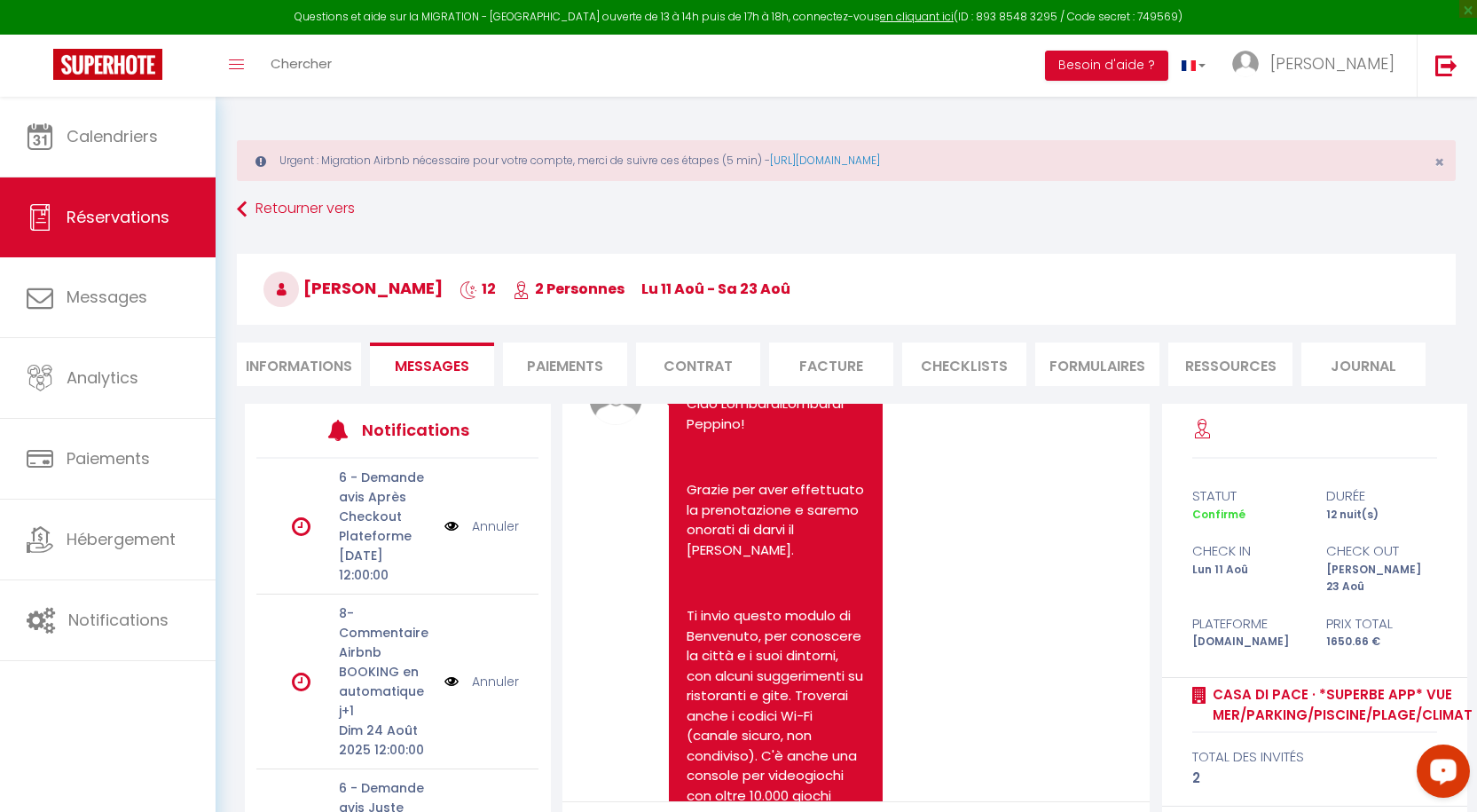
scroll to position [6576, 0]
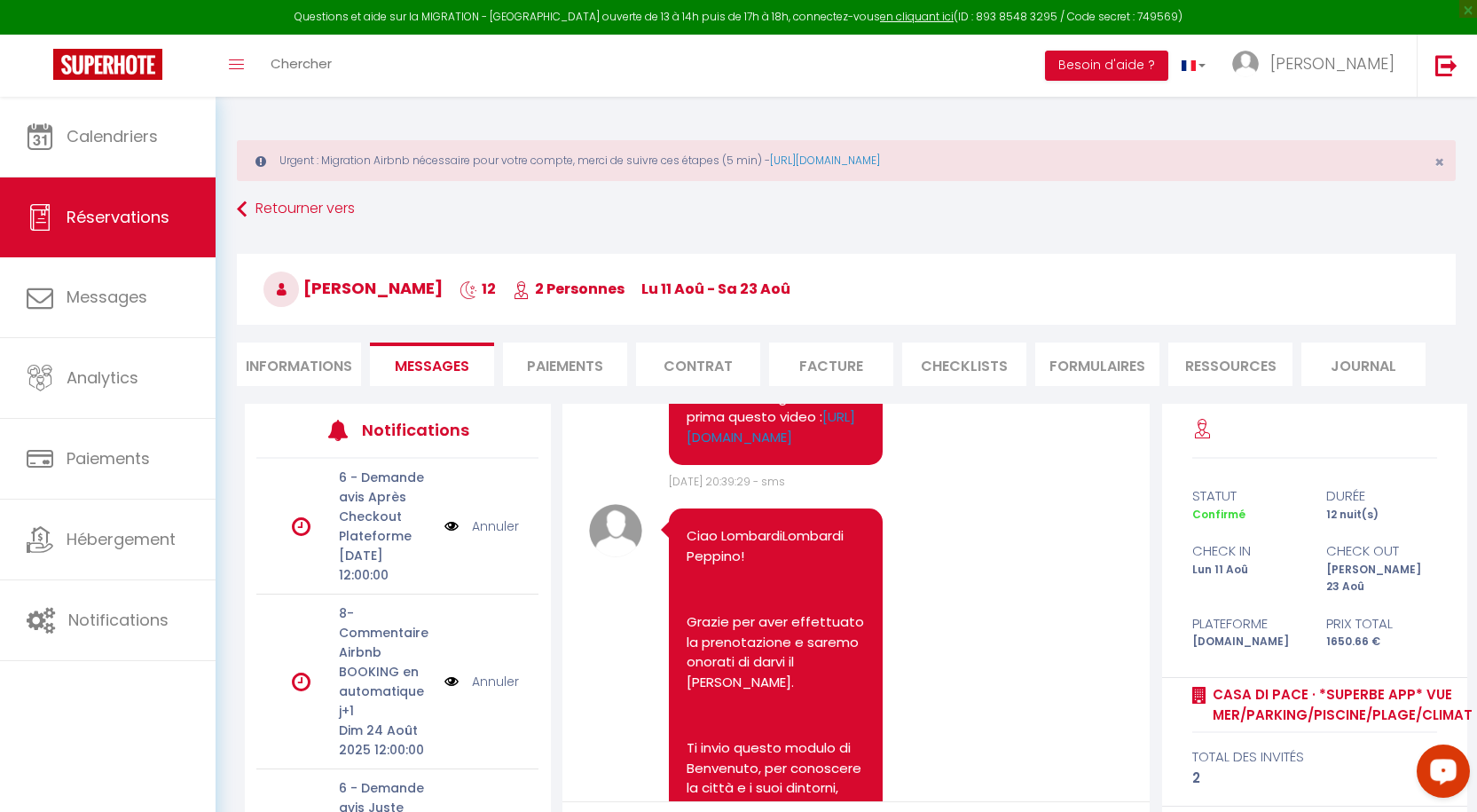
drag, startPoint x: 850, startPoint y: 588, endPoint x: 671, endPoint y: 660, distance: 192.9
click at [671, 465] on div "Pour votre prochain séjour/ per il vostro prossimo soggiorno/ For your next sta…" at bounding box center [776, 287] width 214 height 354
copy pre "Pour votre prochain séjour/ per il vostro prossimo soggiorno/ For your next sta…"
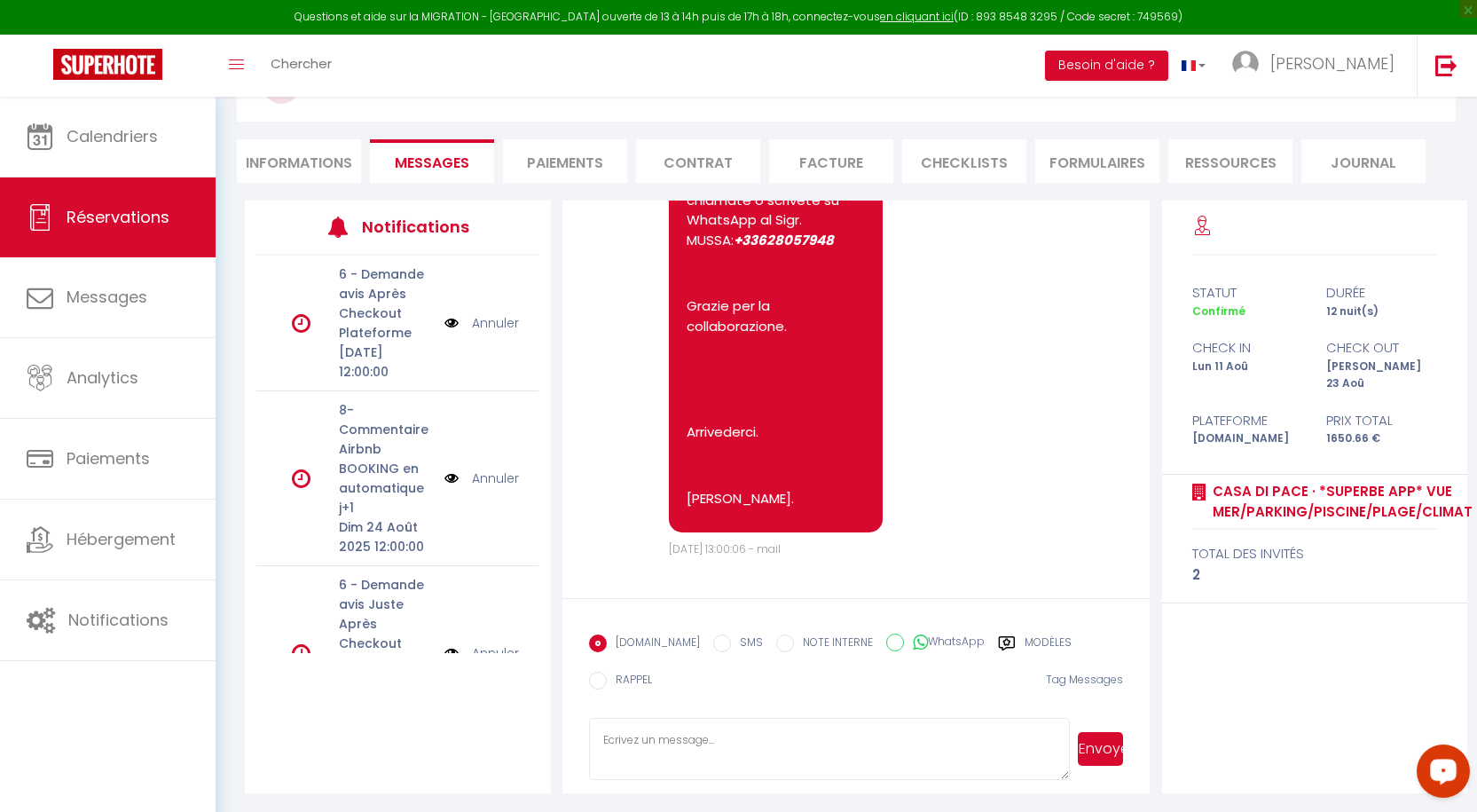
scroll to position [205, 0]
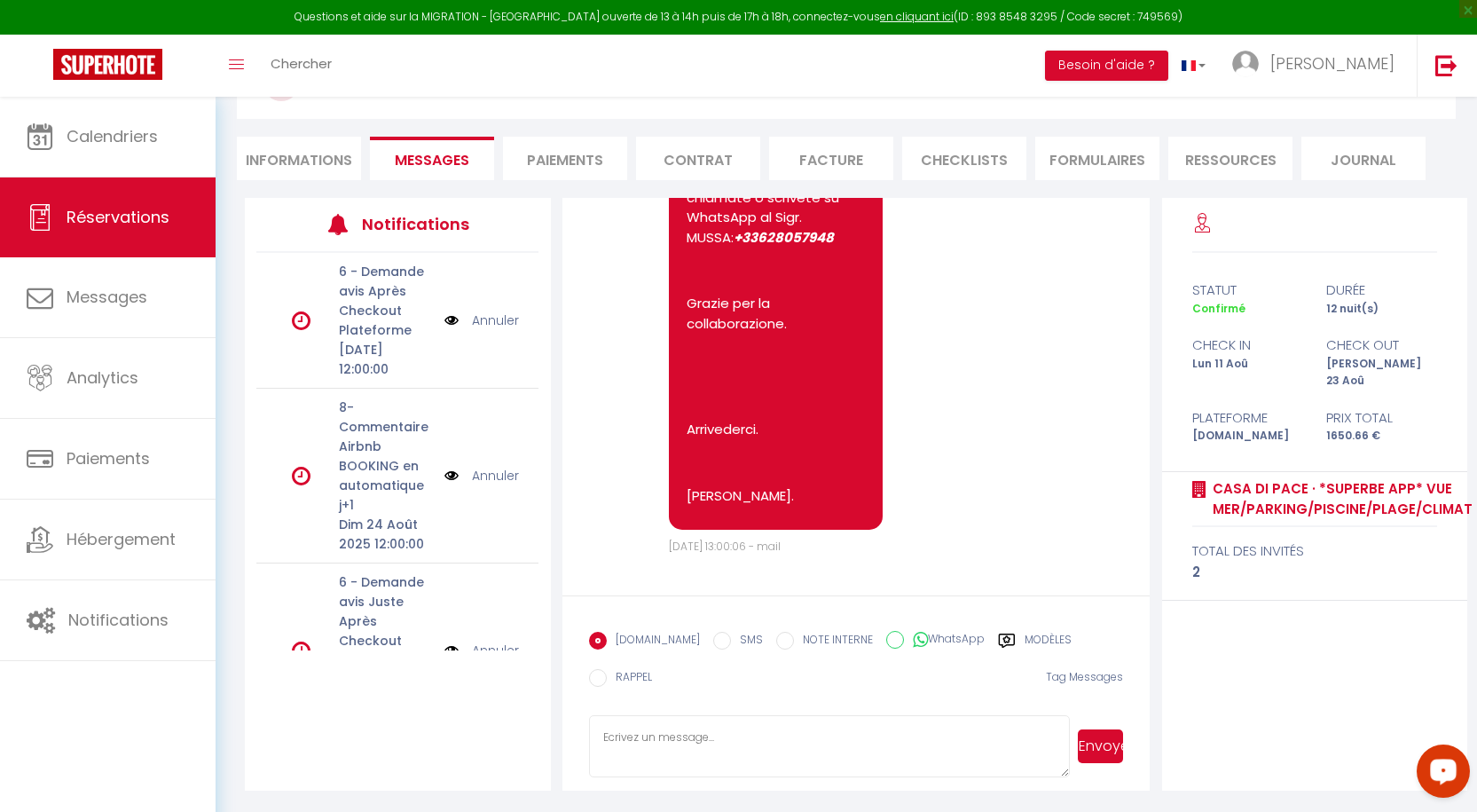
click at [759, 747] on textarea at bounding box center [830, 746] width 482 height 62
paste textarea "Pour votre prochain séjour/ per il vostro prossimo soggiorno/ For your next sta…"
type textarea "Buongiorno Pour votre prochain séjour/ per il vostro prossimo soggiorno/ For yo…"
click at [1089, 745] on button "Envoyer" at bounding box center [1100, 746] width 45 height 34
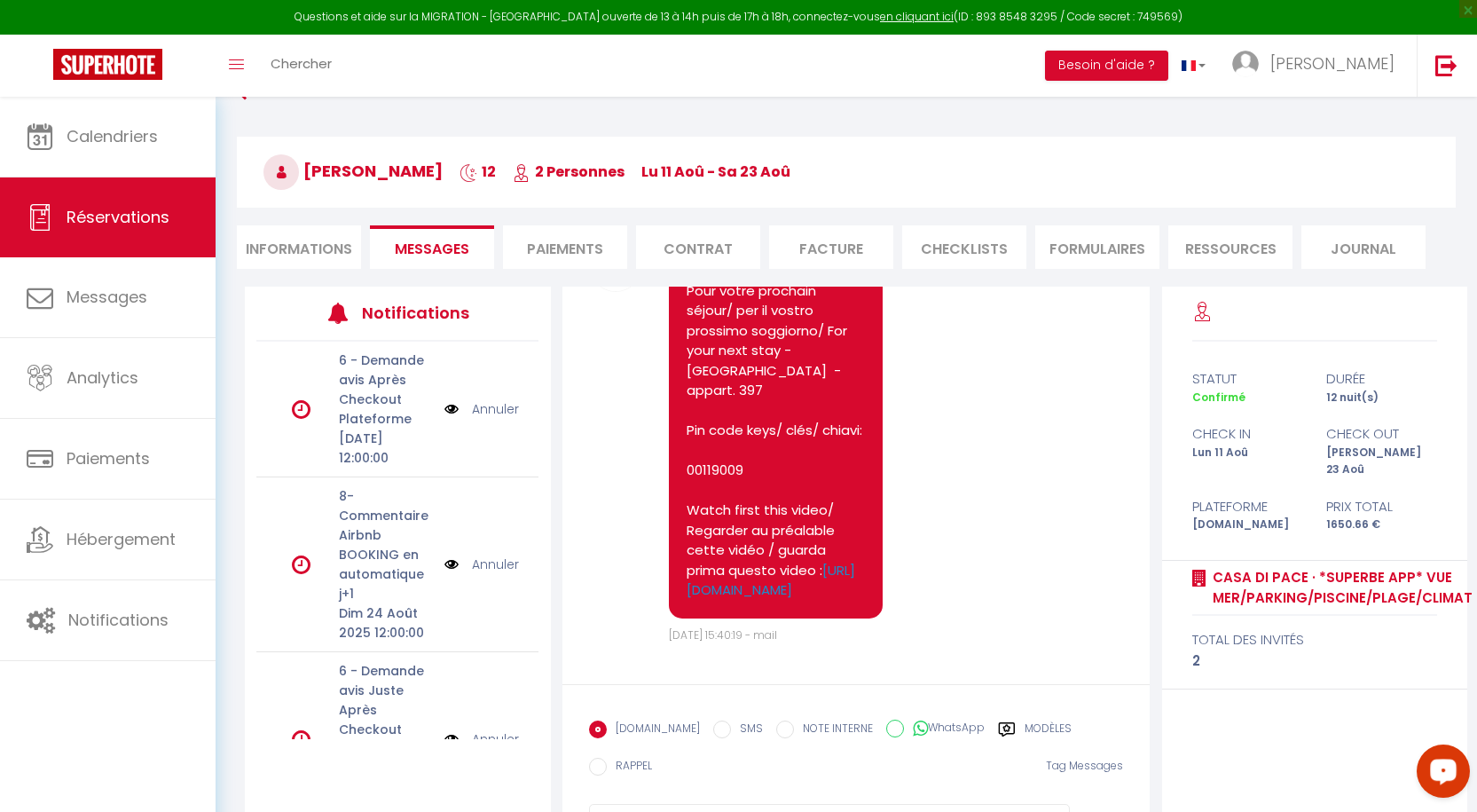
scroll to position [11908, 0]
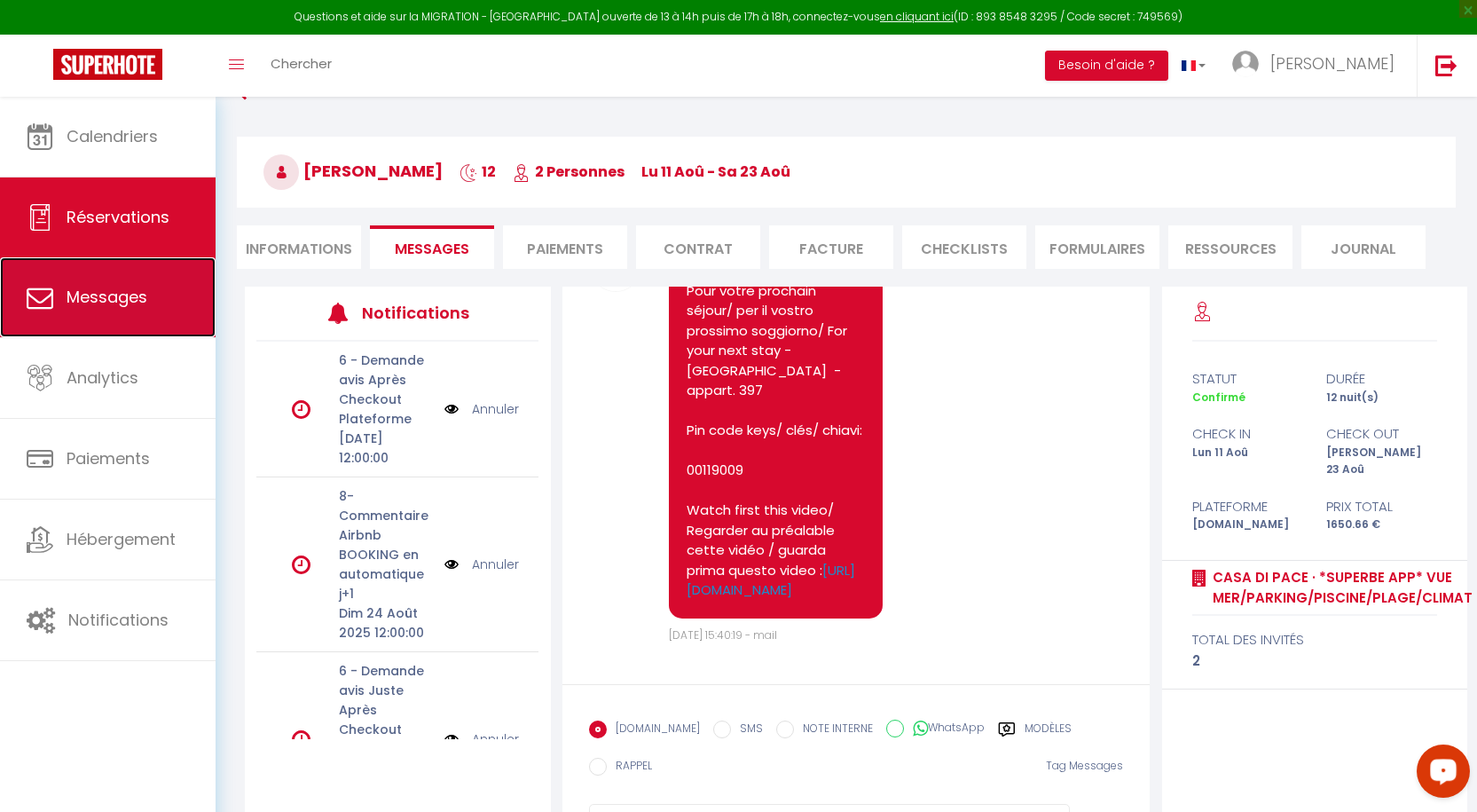
click at [112, 324] on link "Messages" at bounding box center [108, 296] width 216 height 80
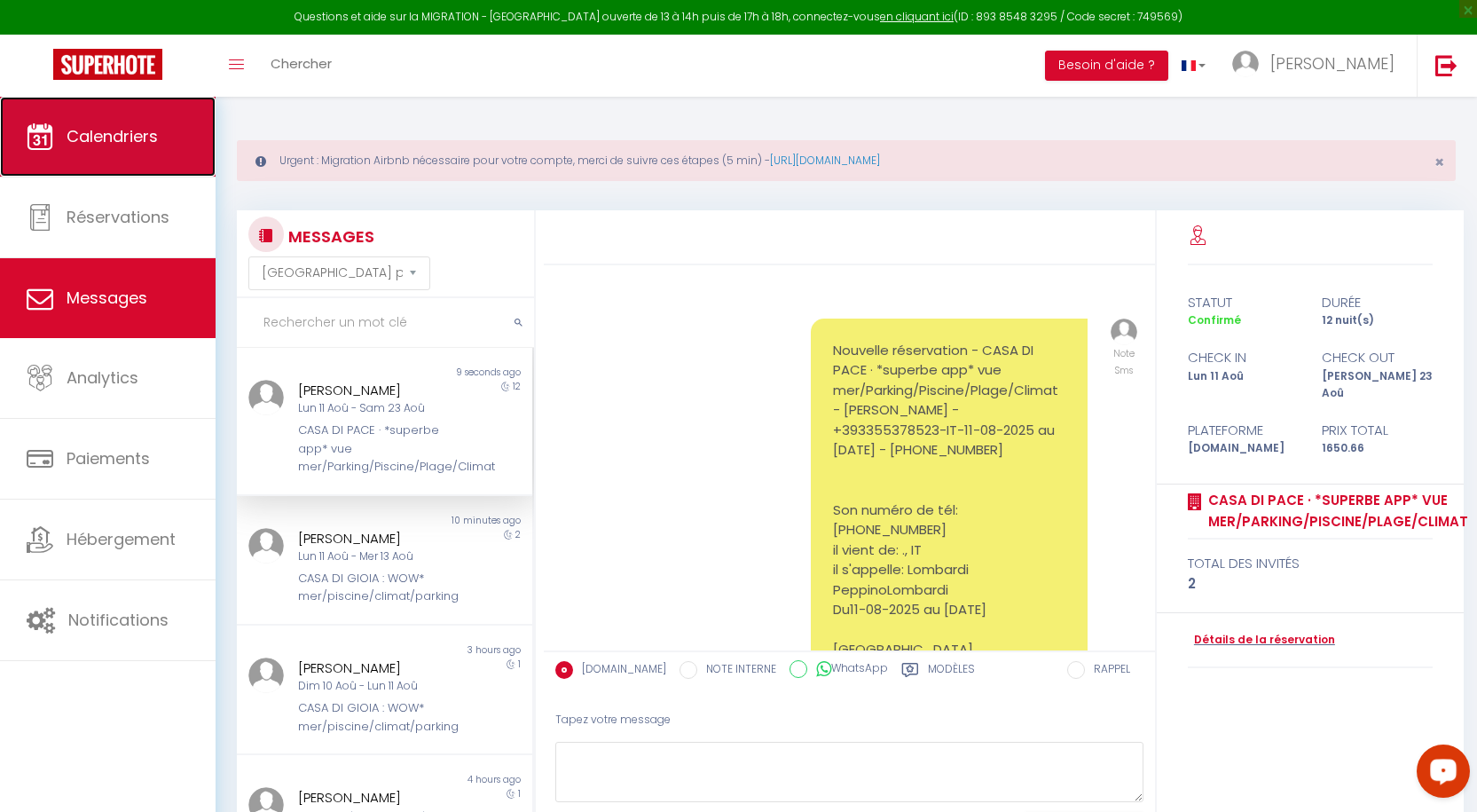
click at [105, 149] on link "Calendriers" at bounding box center [108, 136] width 216 height 80
